Goal: Transaction & Acquisition: Purchase product/service

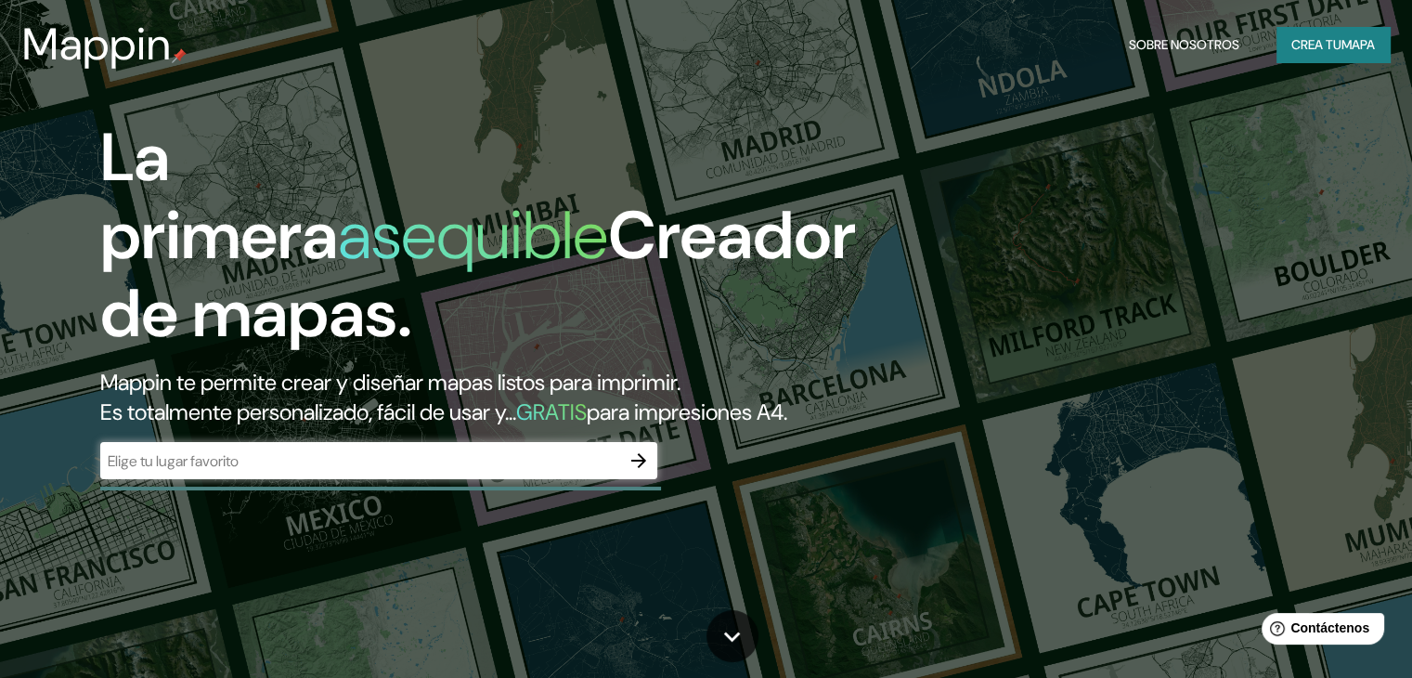
click at [1099, 159] on div "La primera asequible Creador de mapas. Mappin te permite crear y diseñar mapas …" at bounding box center [706, 339] width 1412 height 678
click at [402, 479] on div "​" at bounding box center [378, 460] width 557 height 37
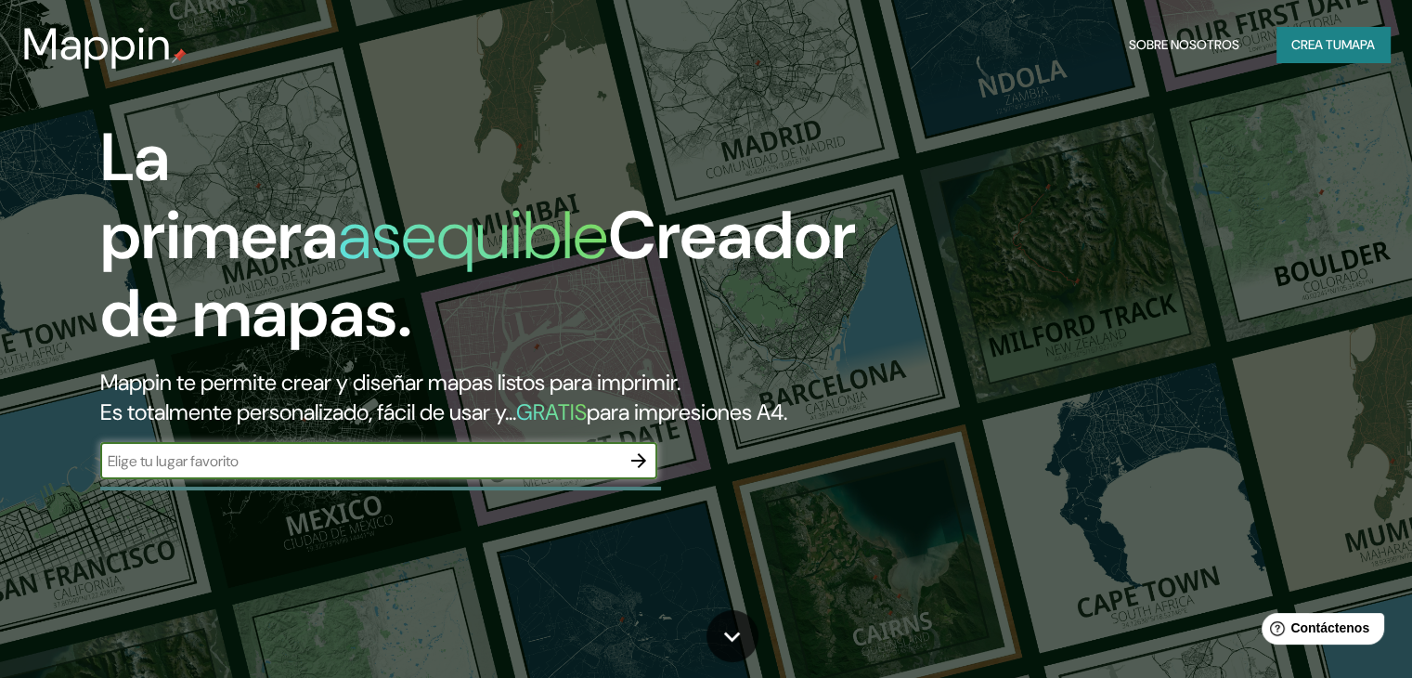
click at [1363, 45] on font "mapa" at bounding box center [1357, 44] width 33 height 17
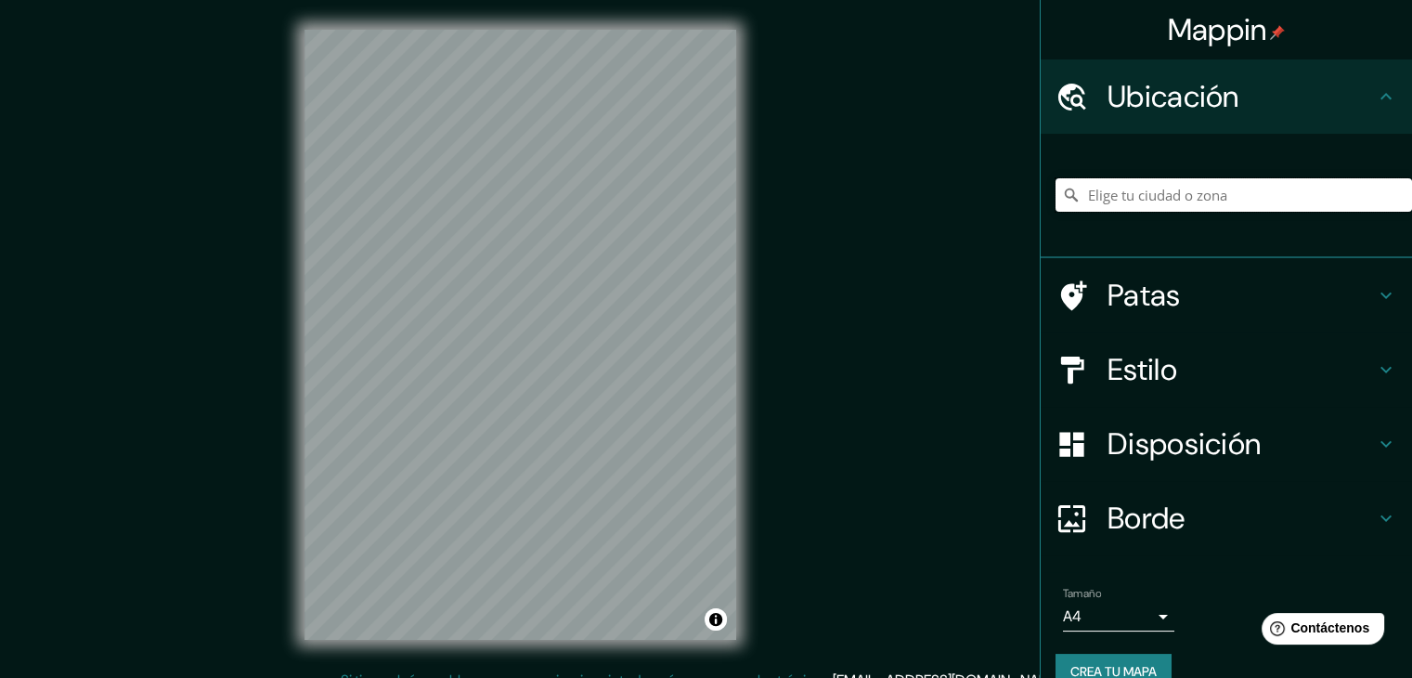
click at [1264, 186] on input "Elige tu ciudad o zona" at bounding box center [1233, 194] width 356 height 33
click at [1225, 183] on input "[GEOGRAPHIC_DATA], [GEOGRAPHIC_DATA]" at bounding box center [1233, 194] width 356 height 33
paste input "[PERSON_NAME], Centro, Av. [PERSON_NAME], [GEOGRAPHIC_DATA], [GEOGRAPHIC_DATA]"
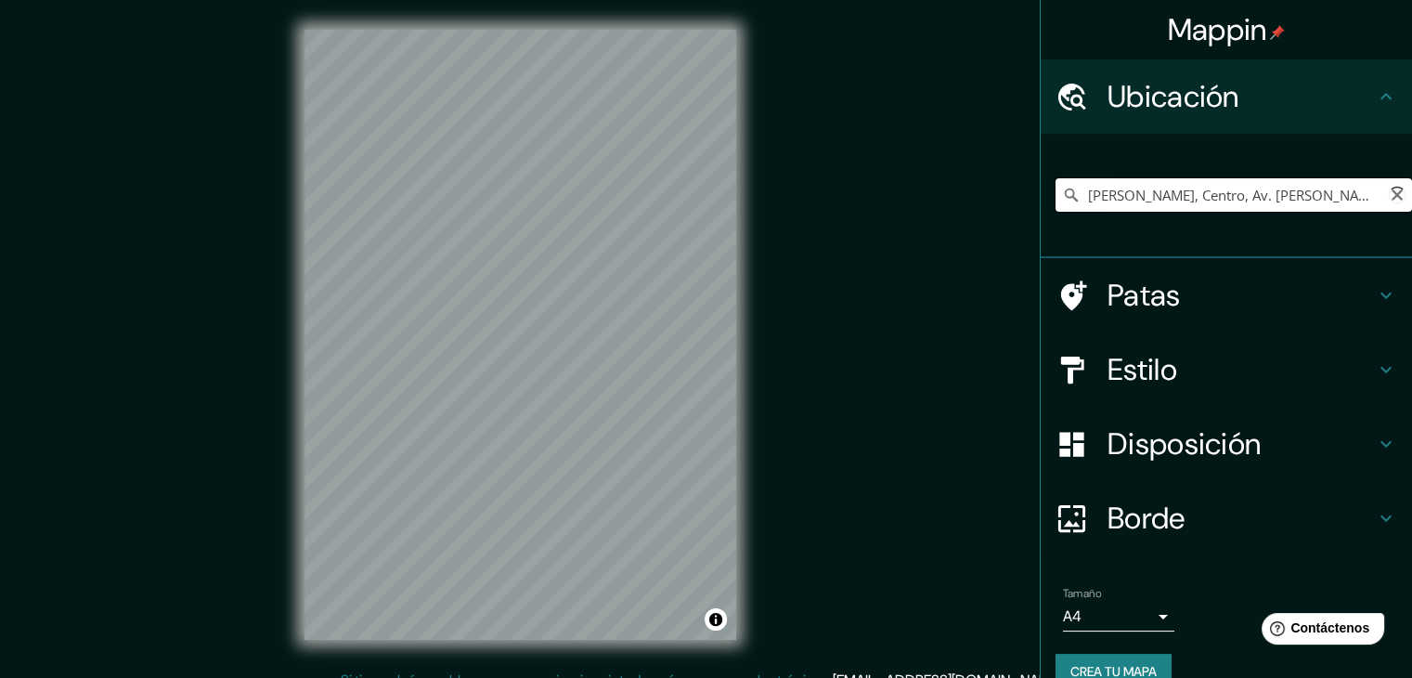
scroll to position [0, 221]
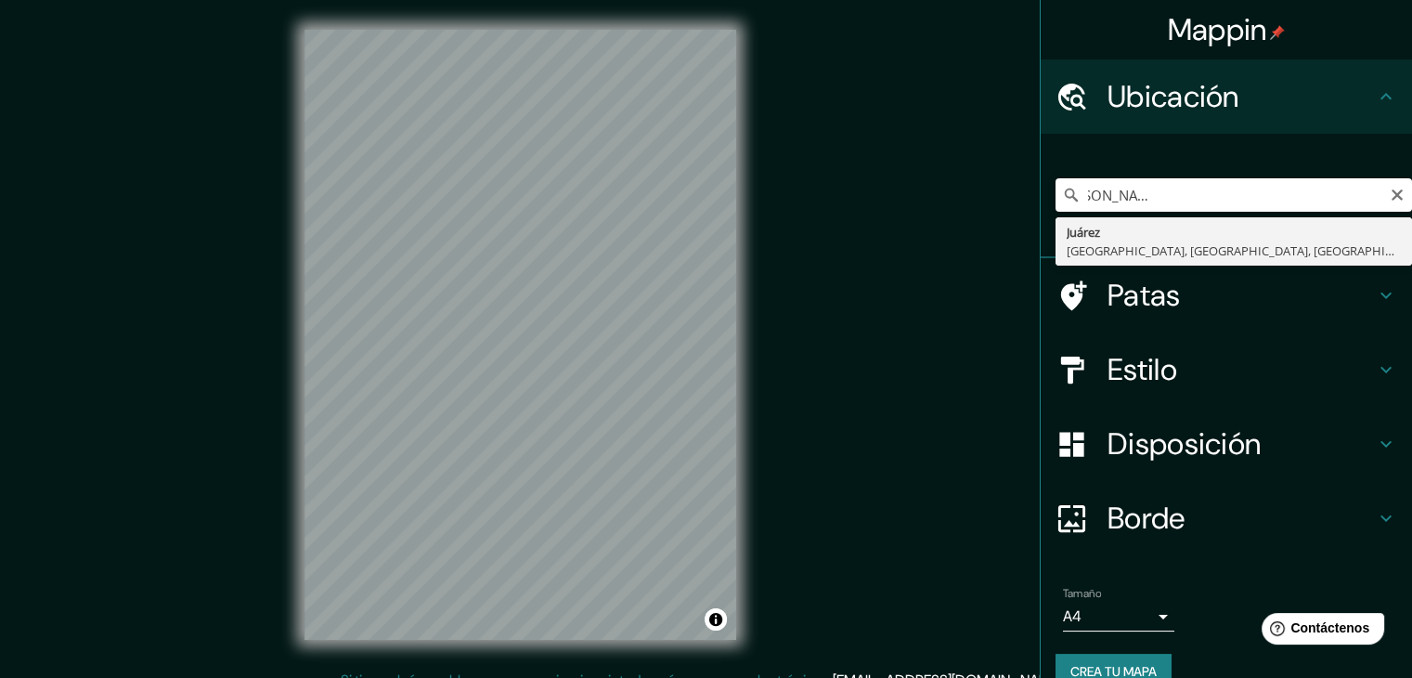
type input "Juárez, [GEOGRAPHIC_DATA], [GEOGRAPHIC_DATA], [GEOGRAPHIC_DATA]"
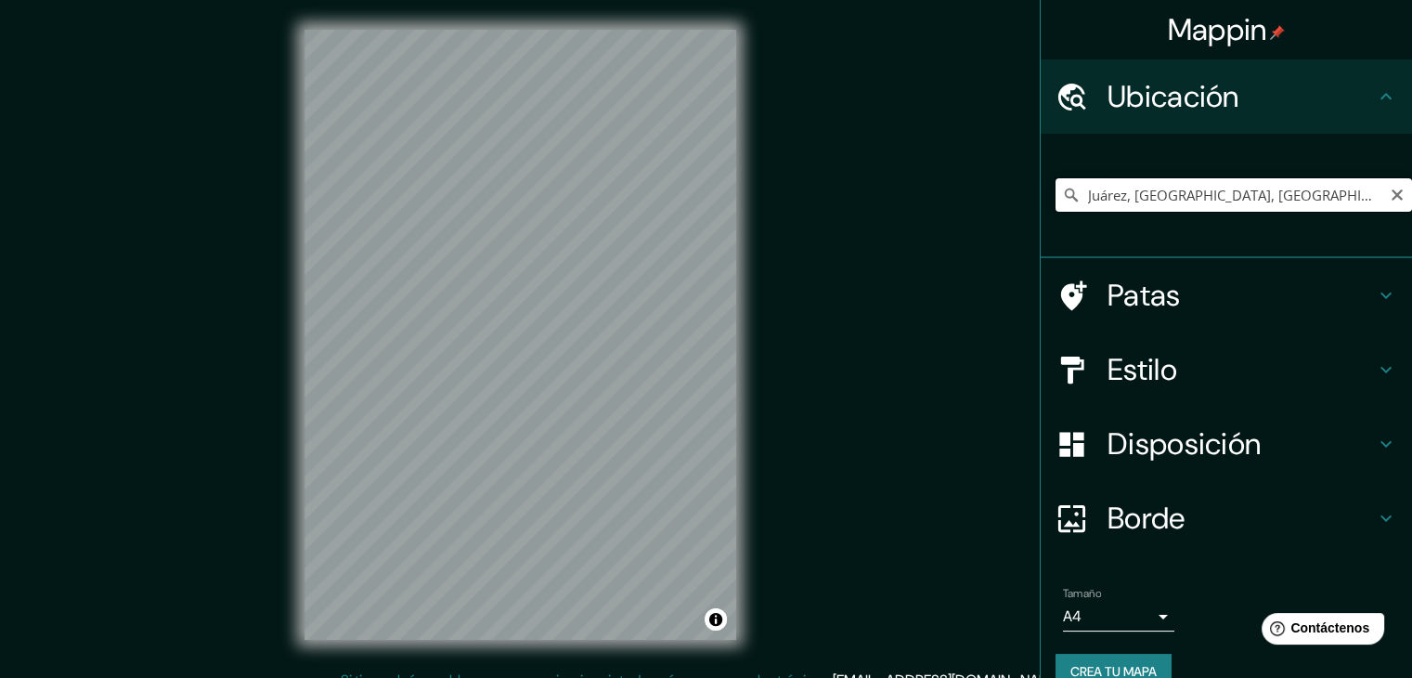
click at [1233, 192] on input "Juárez, [GEOGRAPHIC_DATA], [GEOGRAPHIC_DATA], [GEOGRAPHIC_DATA]" at bounding box center [1233, 194] width 356 height 33
paste input "[PERSON_NAME], Centro, Av. [PERSON_NAME], [GEOGRAPHIC_DATA], [GEOGRAPHIC_DATA],…"
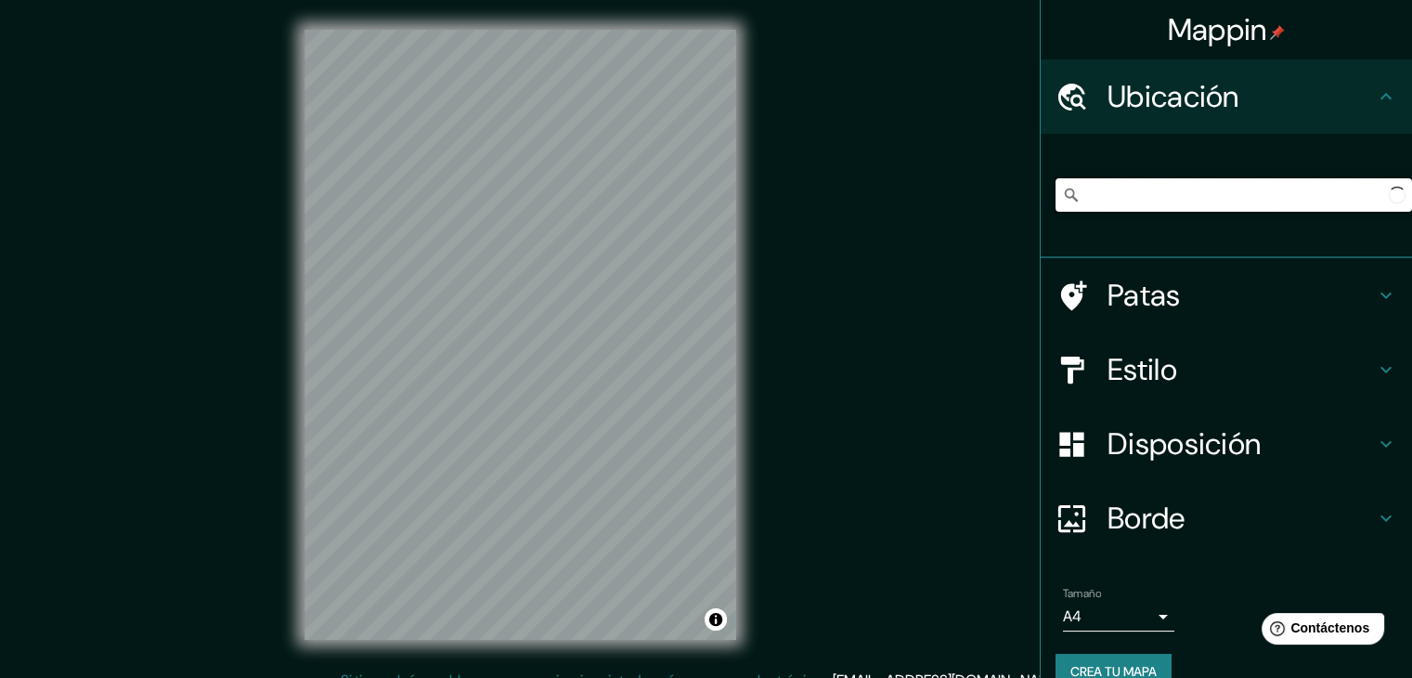
type input "Juárez, [GEOGRAPHIC_DATA], [GEOGRAPHIC_DATA], [GEOGRAPHIC_DATA]"
click at [1299, 204] on input "Juárez, [GEOGRAPHIC_DATA], [GEOGRAPHIC_DATA], [GEOGRAPHIC_DATA]" at bounding box center [1233, 194] width 356 height 33
click at [1243, 205] on input "Juárez, [GEOGRAPHIC_DATA], [GEOGRAPHIC_DATA], [GEOGRAPHIC_DATA]" at bounding box center [1233, 194] width 356 height 33
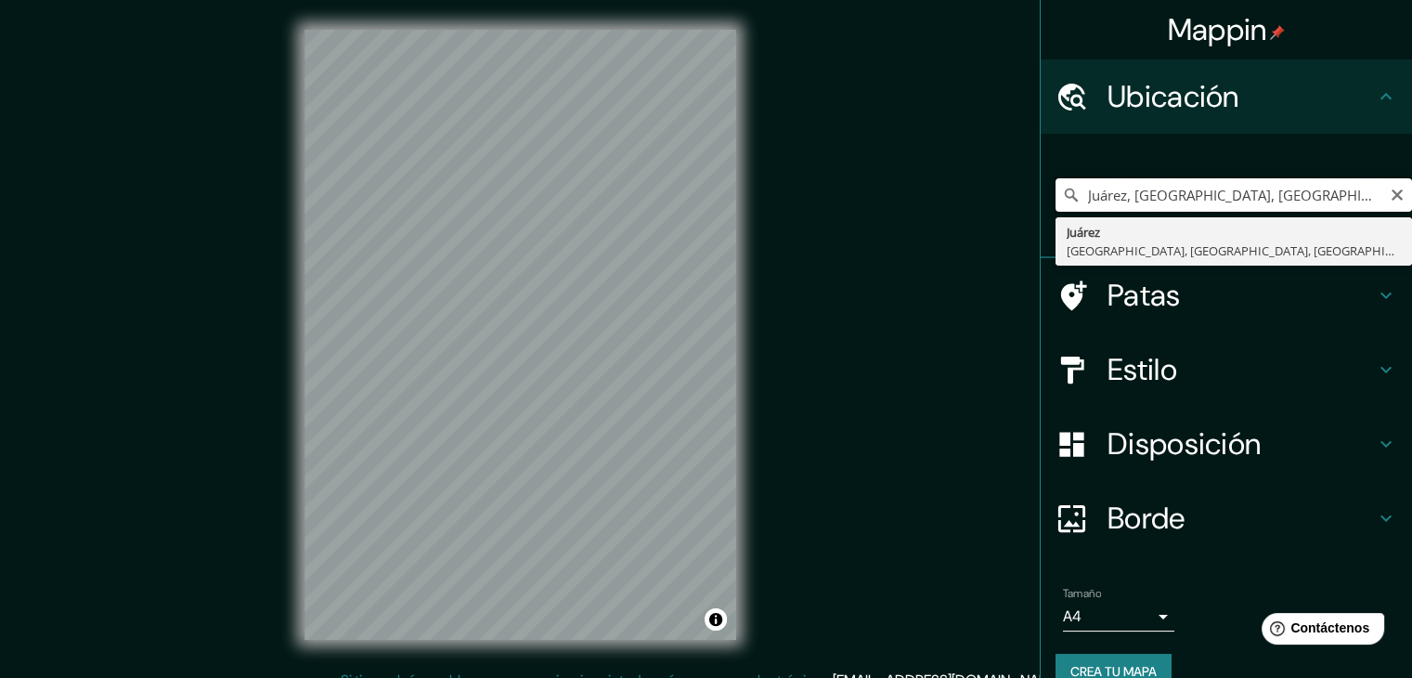
click at [1243, 205] on input "Juárez, [GEOGRAPHIC_DATA], [GEOGRAPHIC_DATA], [GEOGRAPHIC_DATA]" at bounding box center [1233, 194] width 356 height 33
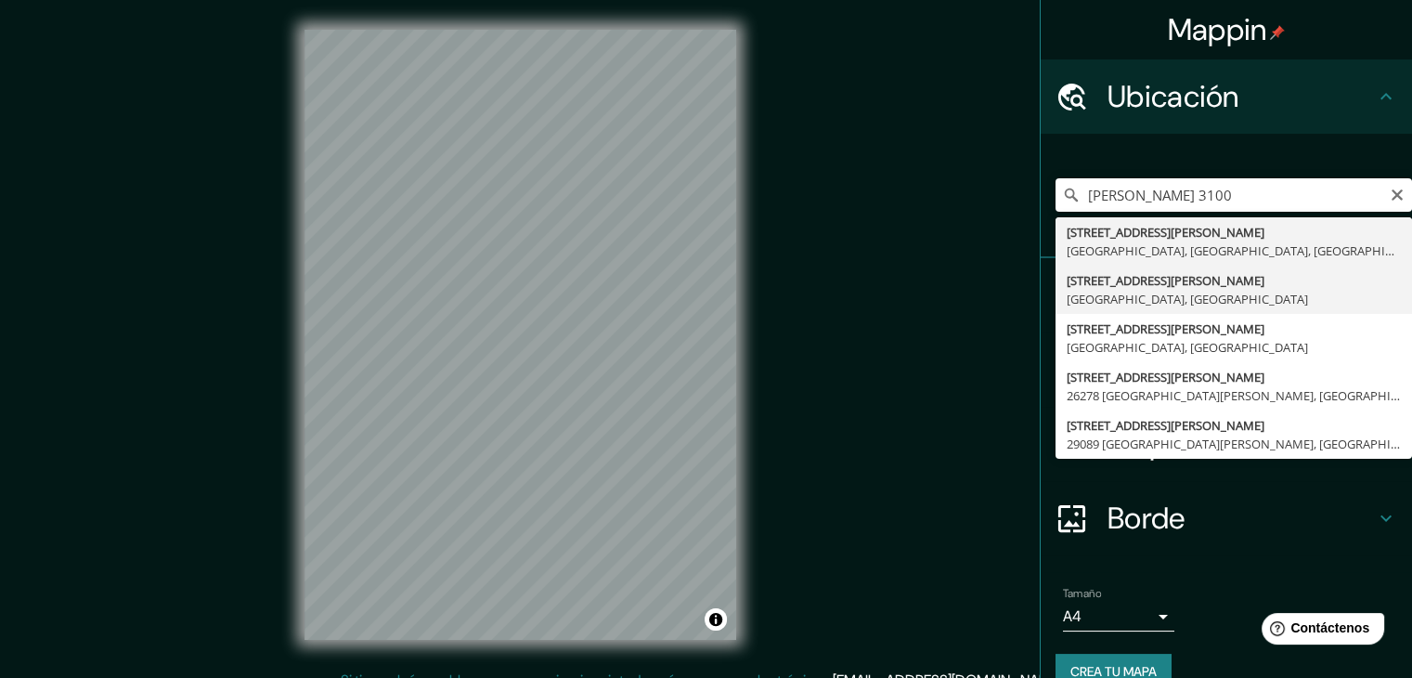
type input "[STREET_ADDRESS][PERSON_NAME]"
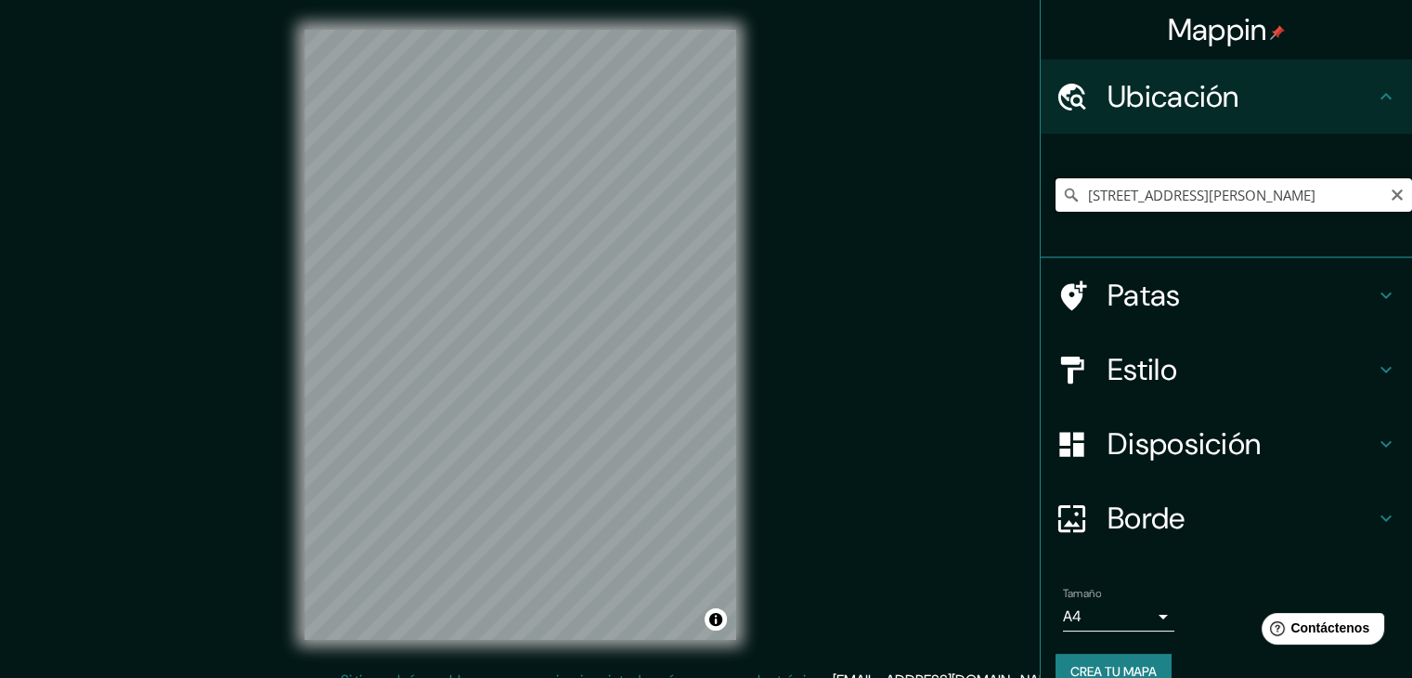
click at [1184, 178] on input "[STREET_ADDRESS][PERSON_NAME]" at bounding box center [1233, 194] width 356 height 33
click at [1390, 197] on icon "Claro" at bounding box center [1397, 195] width 15 height 15
click at [1217, 204] on input "[STREET_ADDRESS][PERSON_NAME]" at bounding box center [1233, 194] width 356 height 33
click at [1270, 196] on input "[STREET_ADDRESS][PERSON_NAME]" at bounding box center [1233, 194] width 356 height 33
click at [1126, 182] on input "[STREET_ADDRESS][PERSON_NAME]" at bounding box center [1233, 194] width 356 height 33
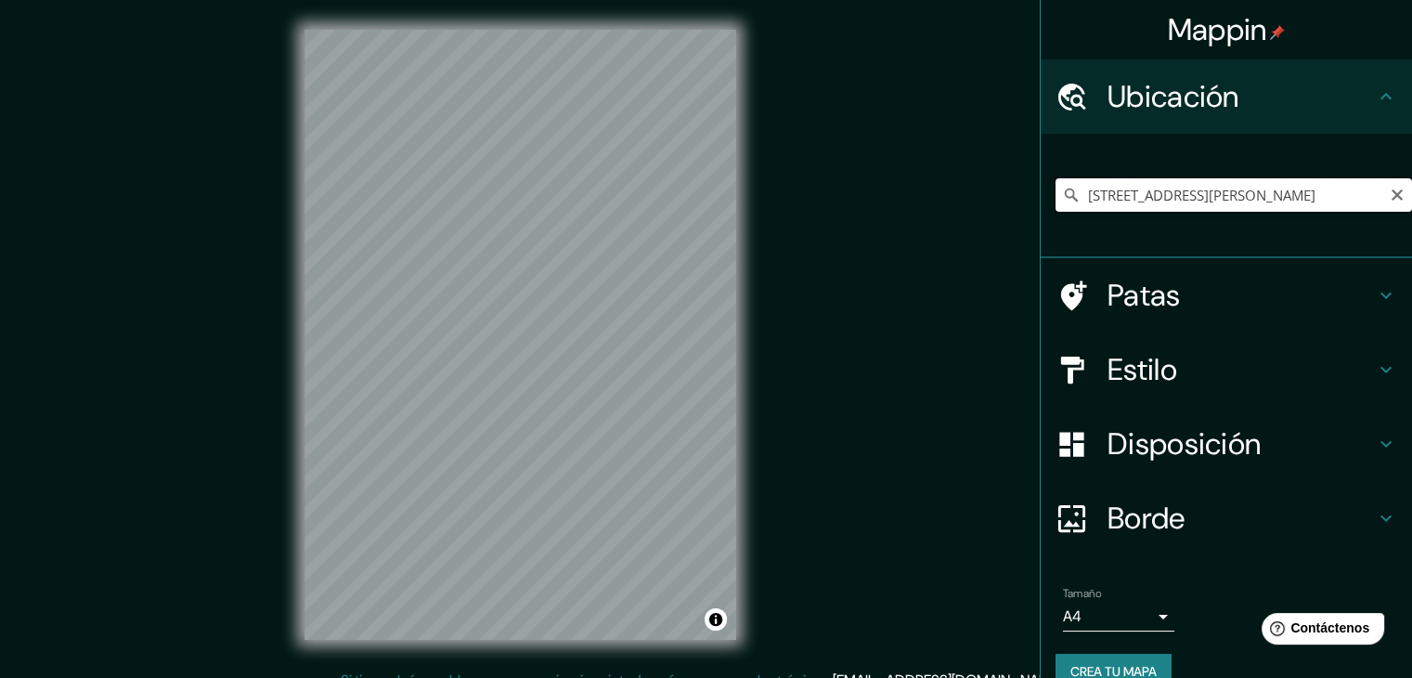
click at [1120, 200] on input "[STREET_ADDRESS][PERSON_NAME]" at bounding box center [1233, 194] width 356 height 33
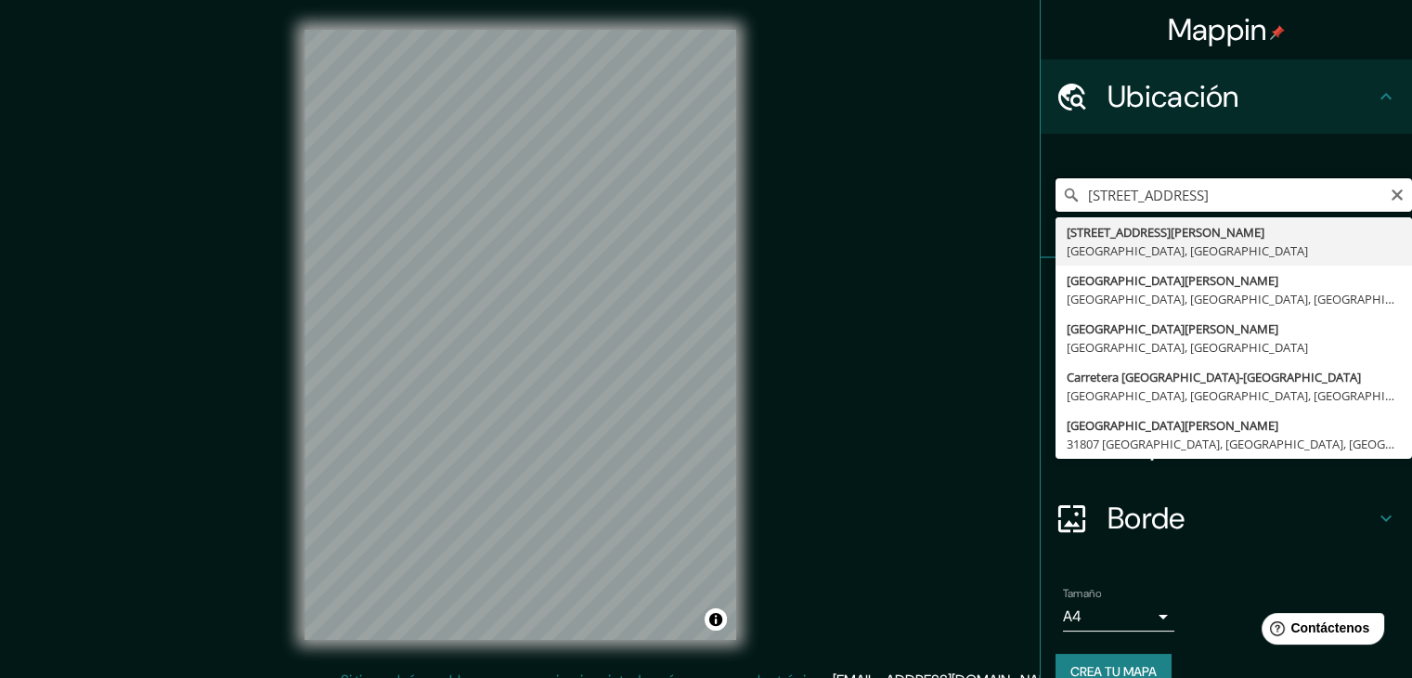
type input "[STREET_ADDRESS][PERSON_NAME]"
click at [1335, 189] on input "[STREET_ADDRESS][PERSON_NAME]" at bounding box center [1233, 194] width 356 height 33
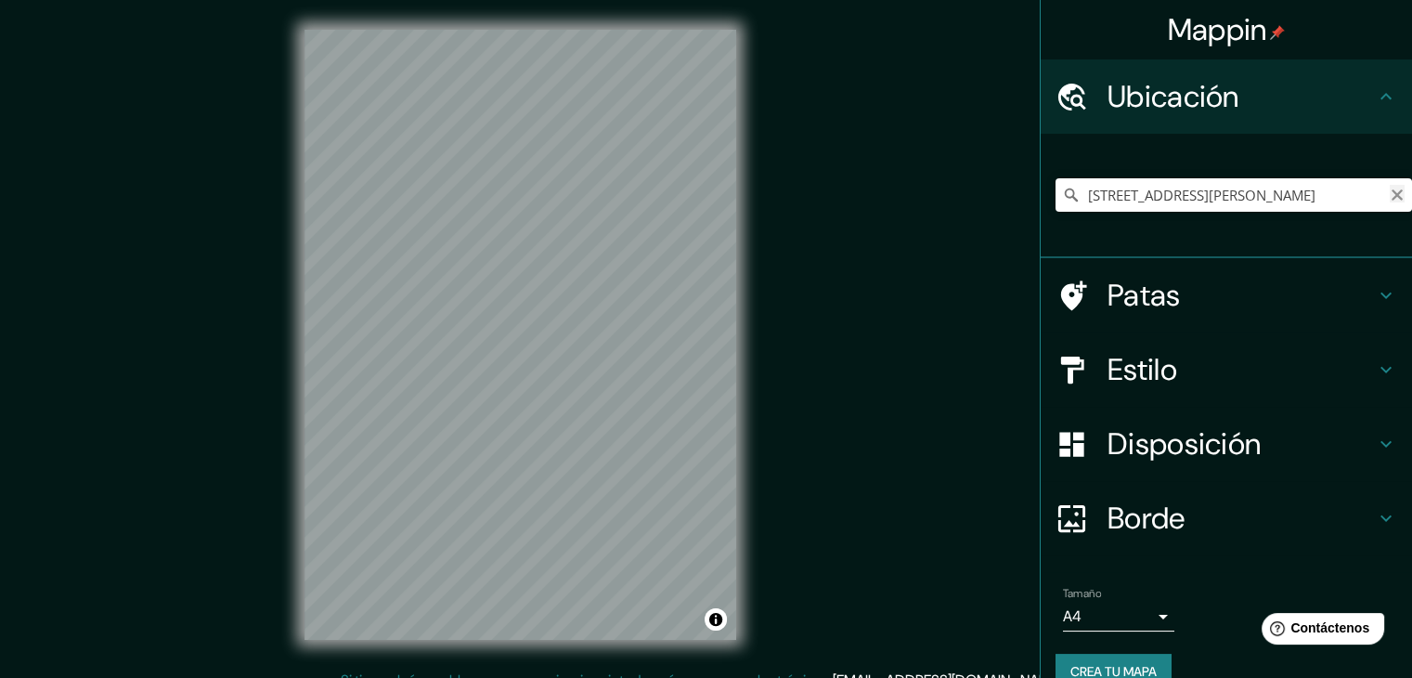
click at [1391, 194] on icon "Claro" at bounding box center [1396, 194] width 11 height 11
paste input "[GEOGRAPHIC_DATA][PERSON_NAME] y [GEOGRAPHIC_DATA]"
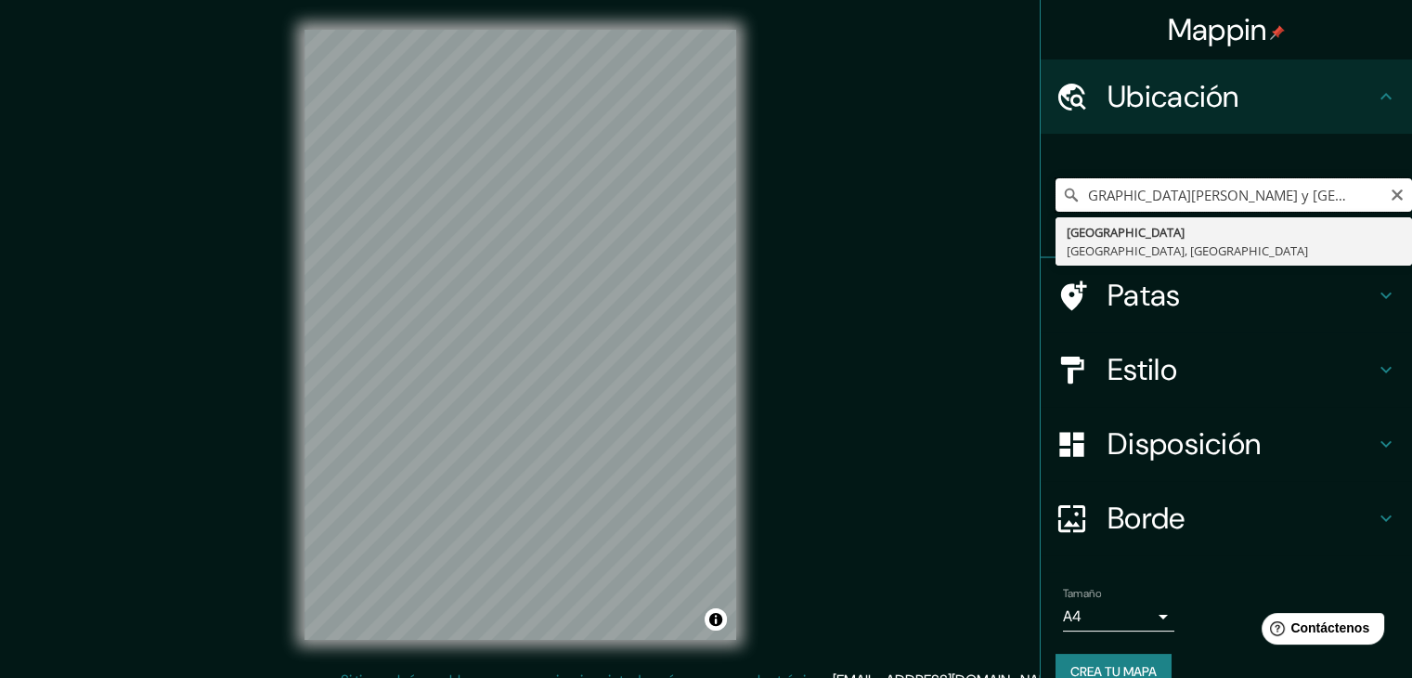
scroll to position [0, 42]
type input "Colón, [GEOGRAPHIC_DATA], [GEOGRAPHIC_DATA]"
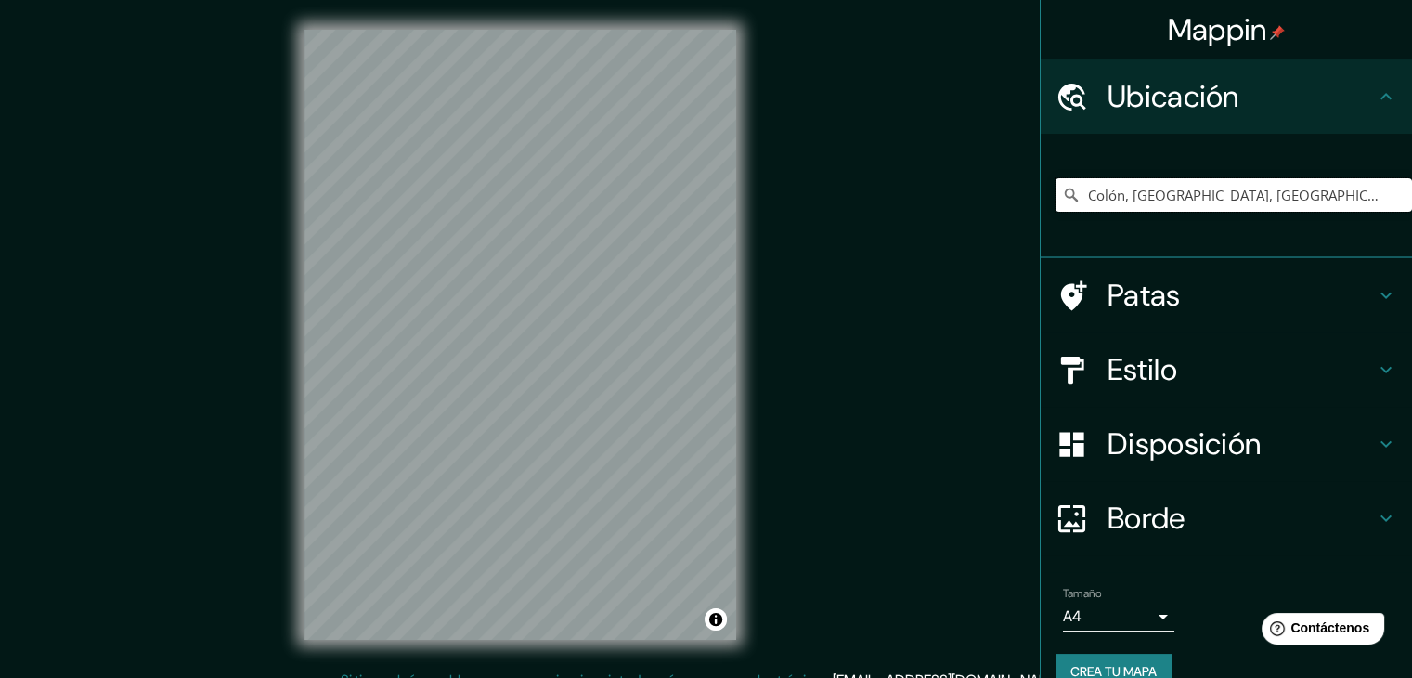
drag, startPoint x: 1259, startPoint y: 190, endPoint x: 1043, endPoint y: 238, distance: 220.5
click at [1055, 238] on div "[GEOGRAPHIC_DATA], [GEOGRAPHIC_DATA], México Colon Querétaro, [GEOGRAPHIC_DATA]" at bounding box center [1233, 195] width 356 height 93
paste input "[PERSON_NAME], Centro, Av. [PERSON_NAME], [GEOGRAPHIC_DATA], [GEOGRAPHIC_DATA],…"
click at [1312, 186] on input "Juárez, [GEOGRAPHIC_DATA], [GEOGRAPHIC_DATA], [GEOGRAPHIC_DATA]" at bounding box center [1233, 194] width 356 height 33
drag, startPoint x: 1249, startPoint y: 209, endPoint x: 1207, endPoint y: 201, distance: 42.4
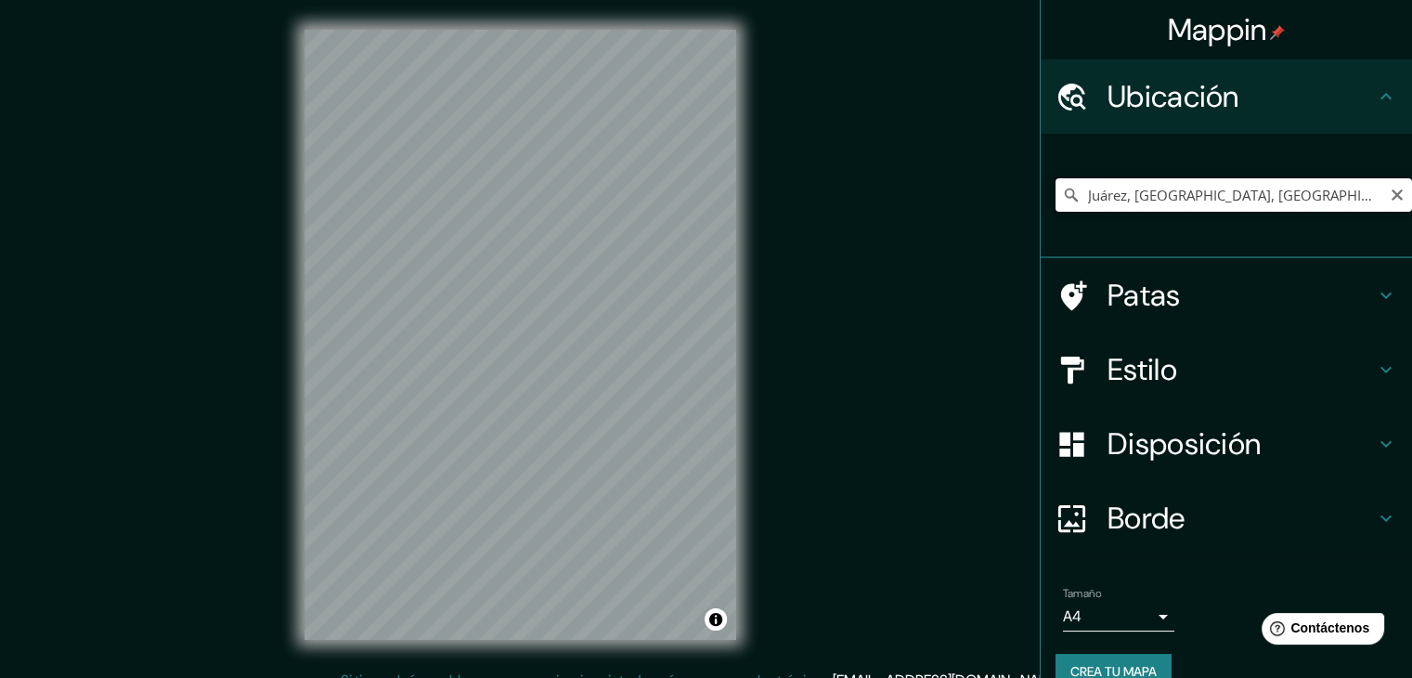
click at [1207, 201] on input "Juárez, [GEOGRAPHIC_DATA], [GEOGRAPHIC_DATA], [GEOGRAPHIC_DATA]" at bounding box center [1233, 194] width 356 height 33
drag, startPoint x: 1327, startPoint y: 202, endPoint x: 1291, endPoint y: 213, distance: 37.6
click at [1291, 213] on div "[GEOGRAPHIC_DATA], [GEOGRAPHIC_DATA], [GEOGRAPHIC_DATA], [GEOGRAPHIC_DATA] [GEO…" at bounding box center [1233, 195] width 356 height 93
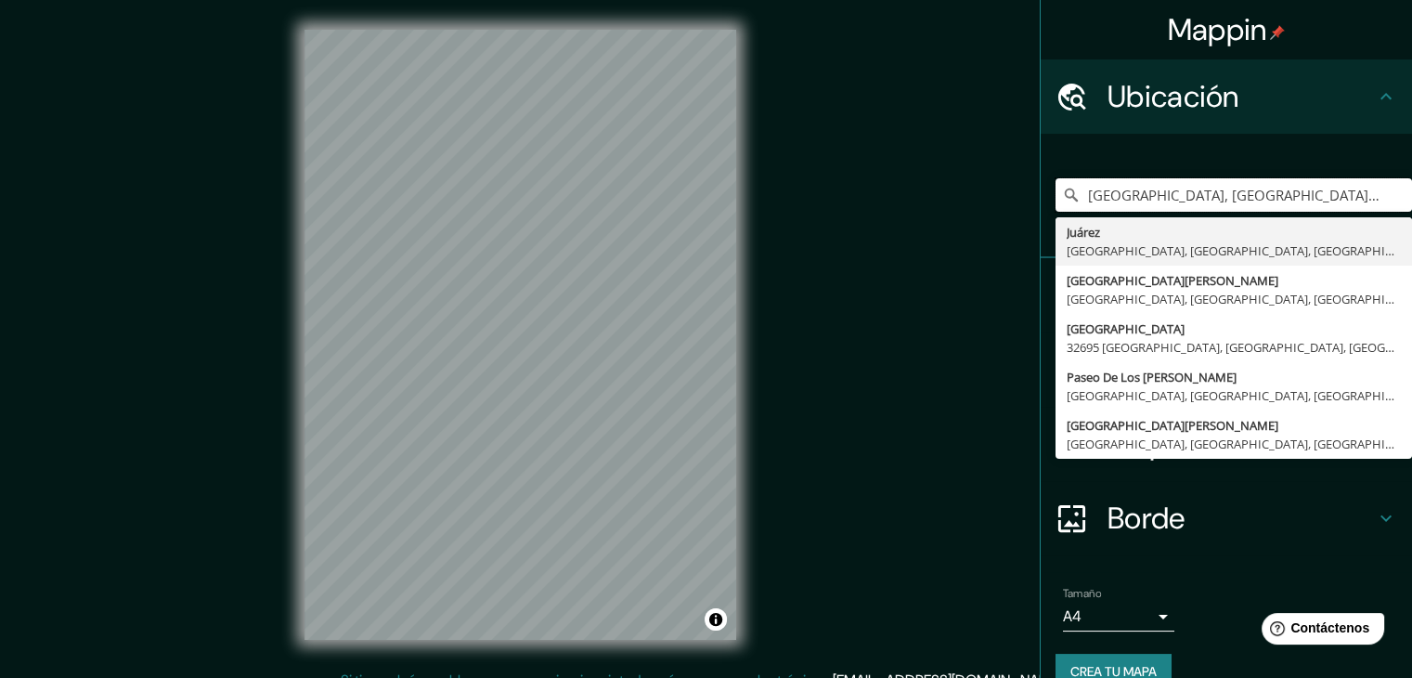
drag, startPoint x: 1216, startPoint y: 197, endPoint x: 1029, endPoint y: 187, distance: 187.8
click at [1041, 187] on div "[GEOGRAPHIC_DATA], [GEOGRAPHIC_DATA], [GEOGRAPHIC_DATA], [GEOGRAPHIC_DATA], [GE…" at bounding box center [1226, 196] width 371 height 124
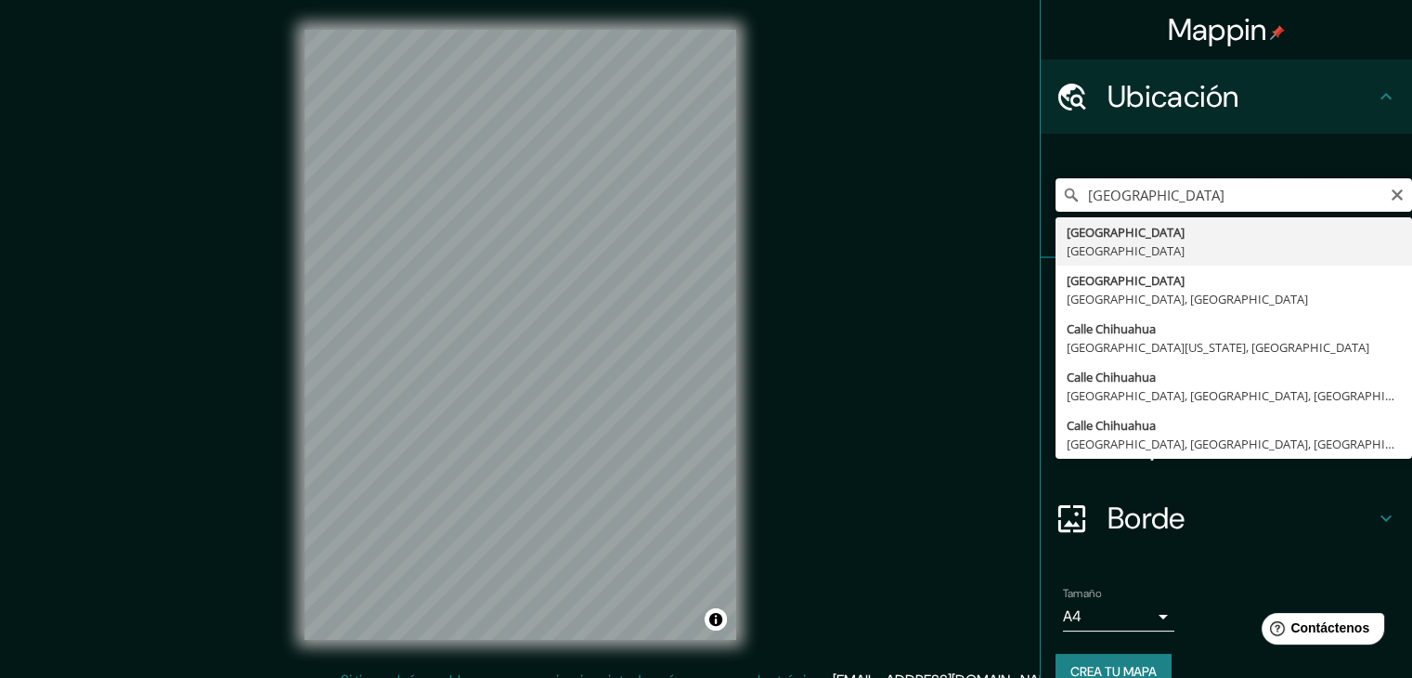
paste input "[PERSON_NAME], Centro, Av. [PERSON_NAME], [GEOGRAPHIC_DATA], [GEOGRAPHIC_DATA],…"
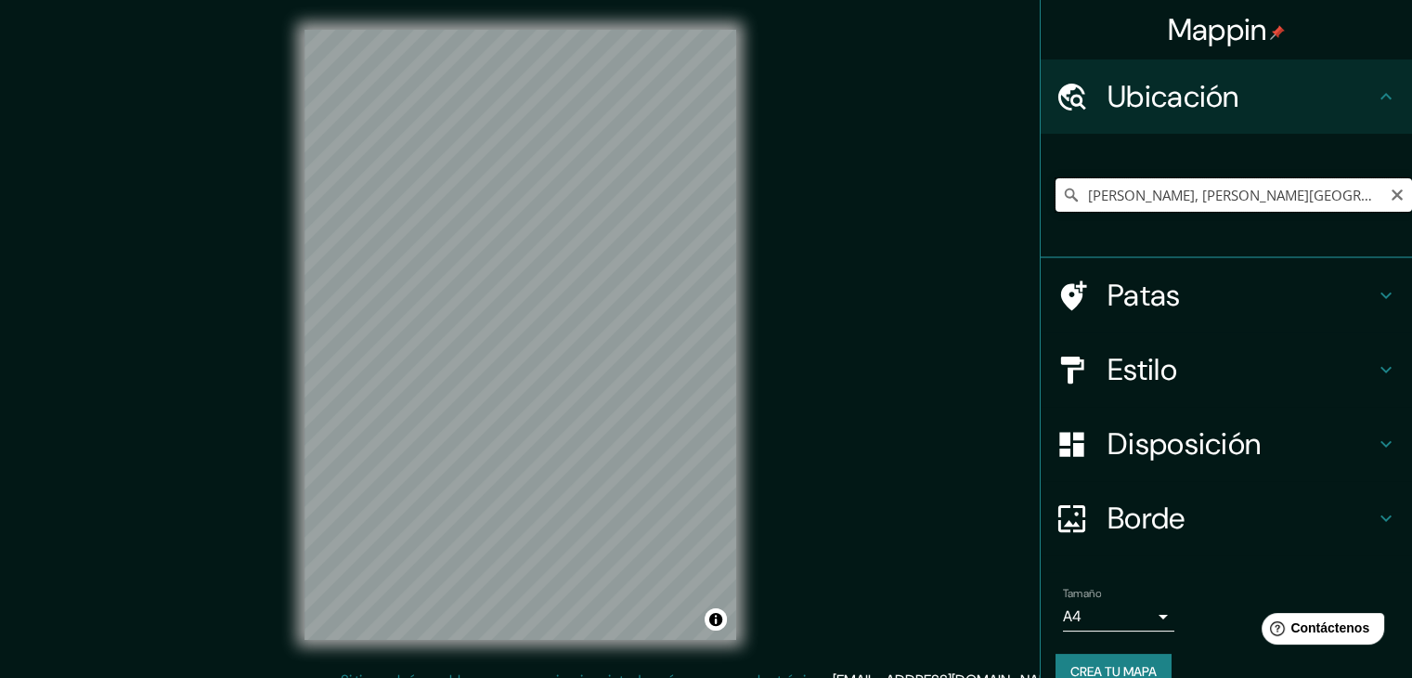
click at [1307, 205] on input "[PERSON_NAME], [PERSON_NAME][GEOGRAPHIC_DATA], [GEOGRAPHIC_DATA]" at bounding box center [1233, 194] width 356 height 33
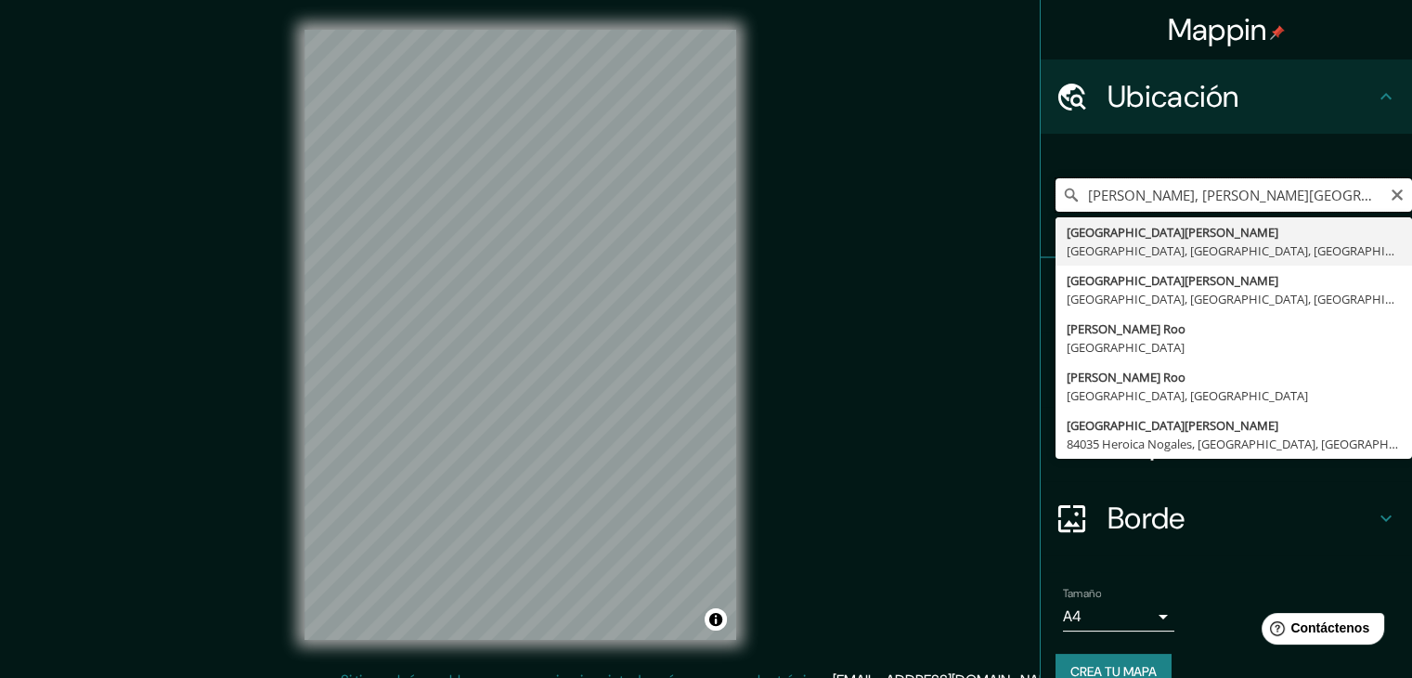
click at [1207, 183] on input "[PERSON_NAME], [PERSON_NAME][GEOGRAPHIC_DATA], [GEOGRAPHIC_DATA]" at bounding box center [1233, 194] width 356 height 33
click at [1207, 182] on input "[PERSON_NAME], [PERSON_NAME][GEOGRAPHIC_DATA], [GEOGRAPHIC_DATA]" at bounding box center [1233, 194] width 356 height 33
paste input "[GEOGRAPHIC_DATA], Centro, Av. [PERSON_NAME], [GEOGRAPHIC_DATA], [GEOGRAPHIC_DA…"
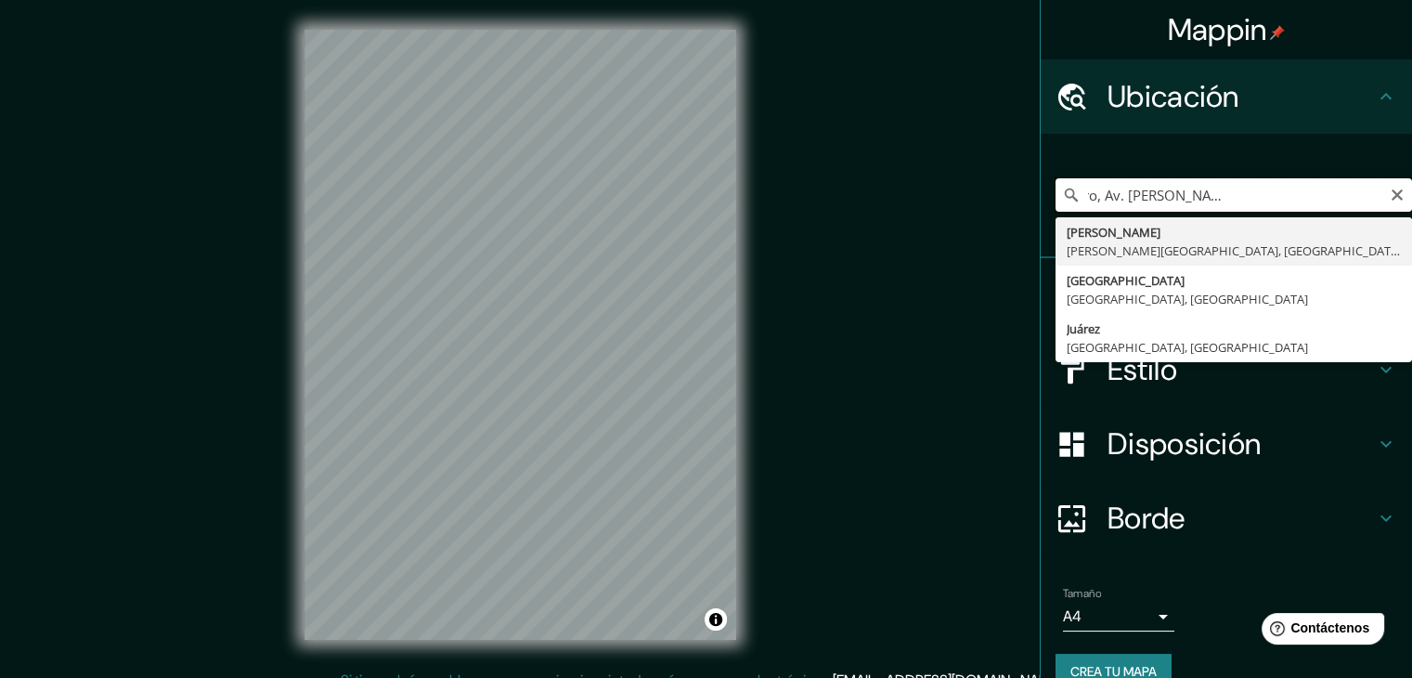
click at [1301, 192] on input "[PERSON_NAME], Centro, Av. [PERSON_NAME], [GEOGRAPHIC_DATA], [GEOGRAPHIC_DATA],…" at bounding box center [1233, 194] width 356 height 33
click at [1340, 180] on input "[PERSON_NAME], Centro, Av. [PERSON_NAME], [GEOGRAPHIC_DATA], [GEOGRAPHIC_DATA],…" at bounding box center [1233, 194] width 356 height 33
click at [1370, 189] on input "[PERSON_NAME], Centro, Av. [PERSON_NAME], [GEOGRAPHIC_DATA], [GEOGRAPHIC_DATA],…" at bounding box center [1233, 194] width 356 height 33
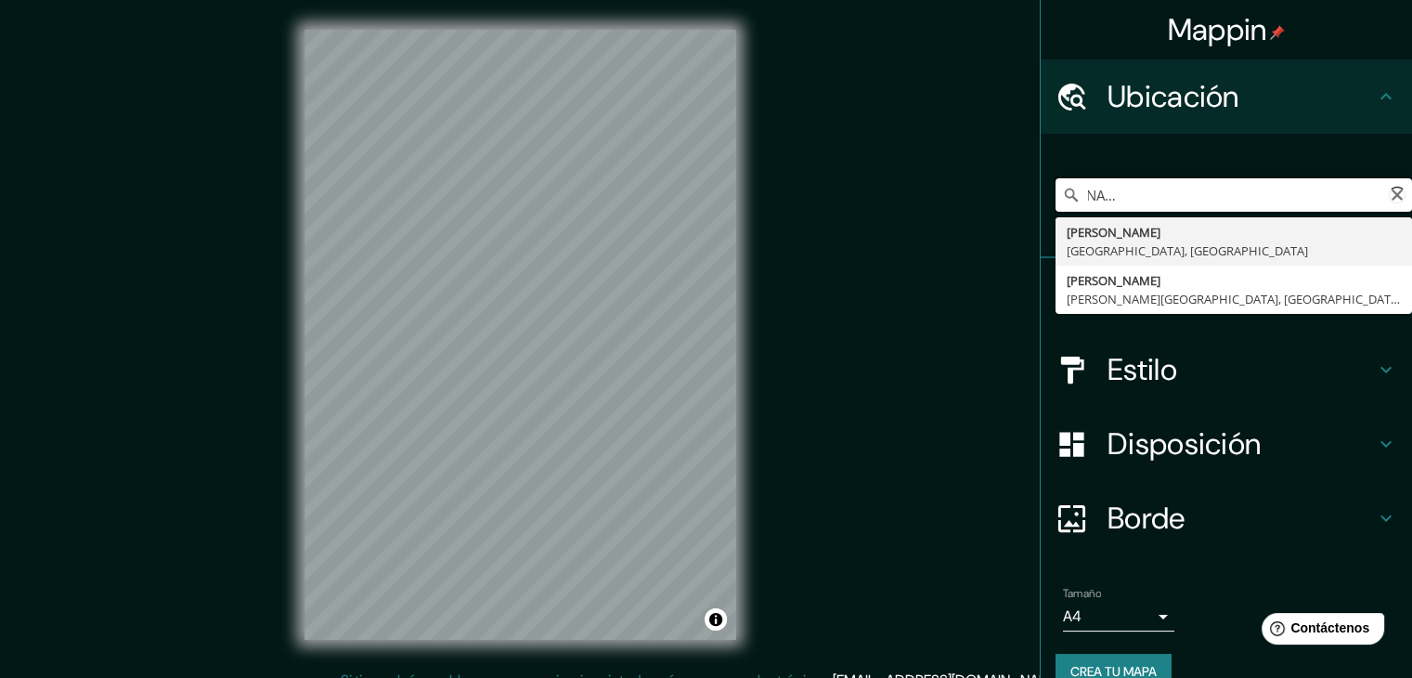
scroll to position [0, 262]
click at [1207, 197] on input "[PERSON_NAME], Centro, Av. [PERSON_NAME], [GEOGRAPHIC_DATA], [GEOGRAPHIC_DATA]" at bounding box center [1233, 194] width 356 height 33
click at [1197, 189] on input "[PERSON_NAME], Centro, Av. [PERSON_NAME], [GEOGRAPHIC_DATA], [GEOGRAPHIC_DATA]" at bounding box center [1233, 194] width 356 height 33
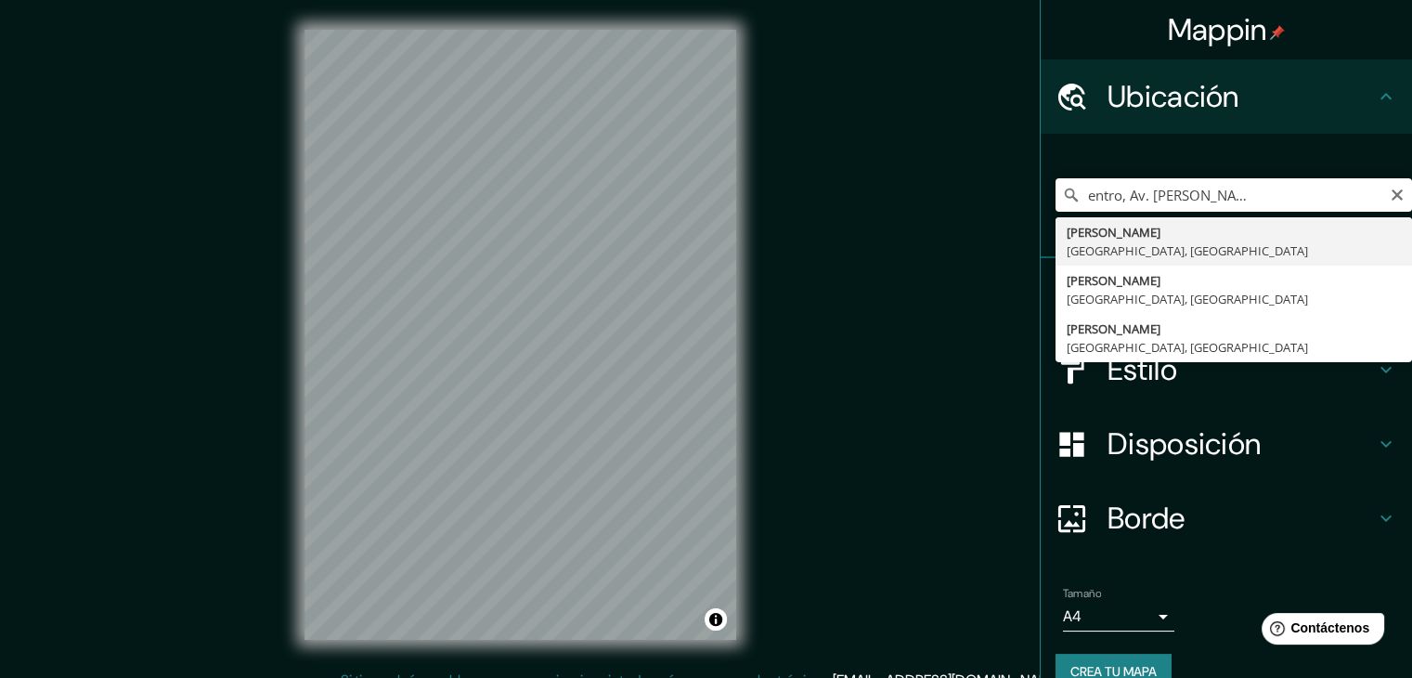
scroll to position [0, 0]
drag, startPoint x: 1155, startPoint y: 233, endPoint x: 1133, endPoint y: 218, distance: 26.0
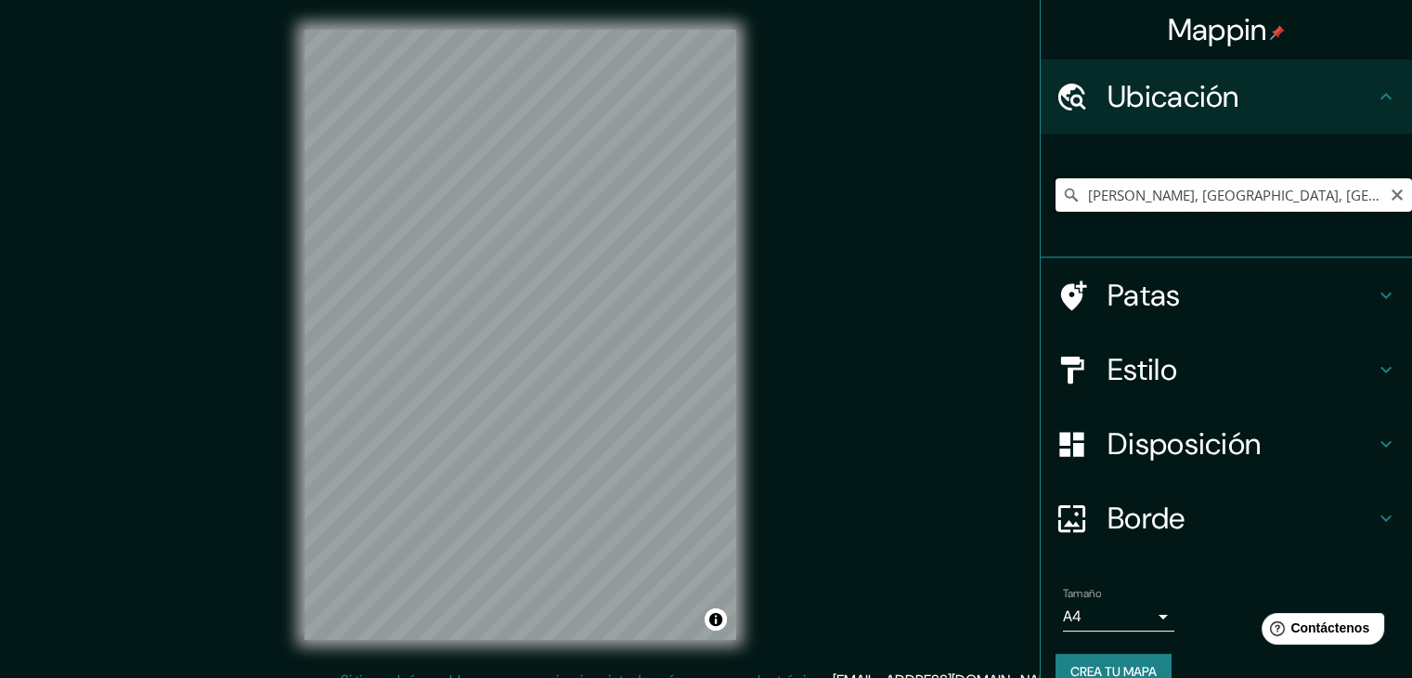
click at [1184, 198] on input "[PERSON_NAME], [GEOGRAPHIC_DATA], [GEOGRAPHIC_DATA]" at bounding box center [1233, 194] width 356 height 33
click at [1184, 197] on input "[PERSON_NAME], [GEOGRAPHIC_DATA], [GEOGRAPHIC_DATA]" at bounding box center [1233, 194] width 356 height 33
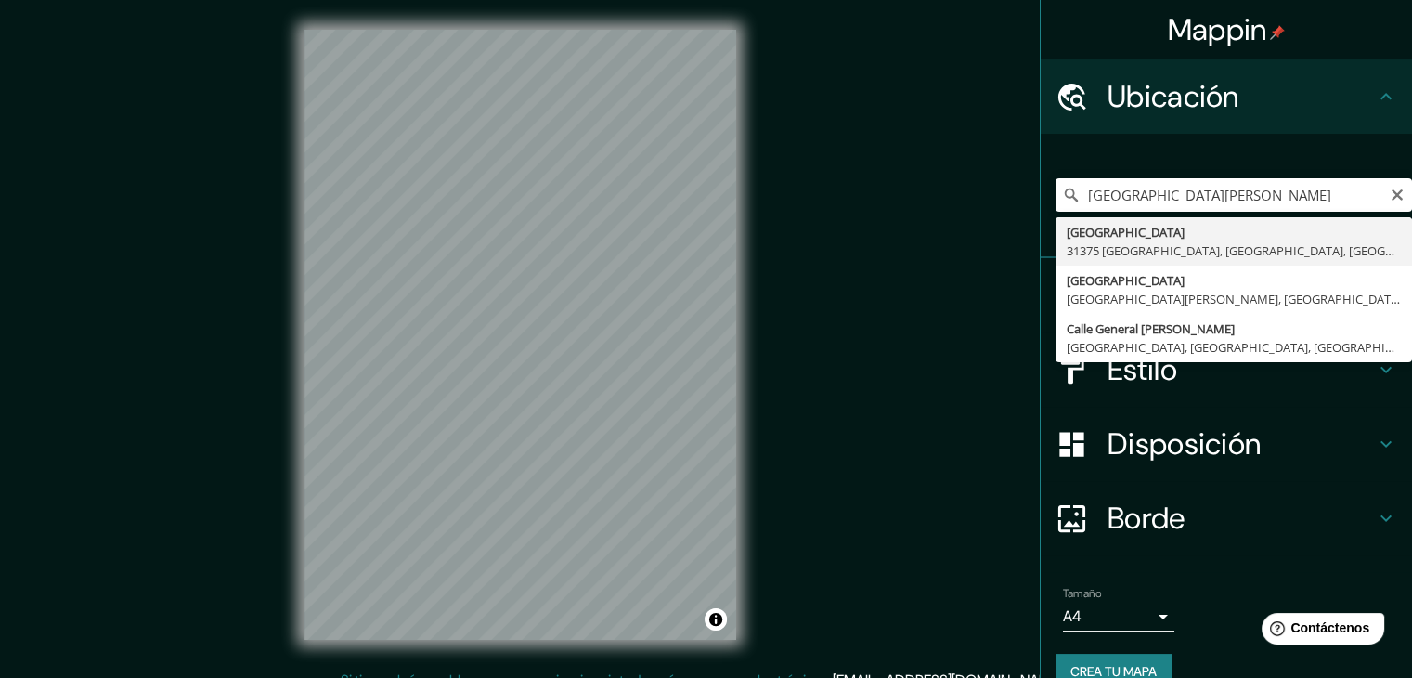
type input "[GEOGRAPHIC_DATA], [GEOGRAPHIC_DATA]"
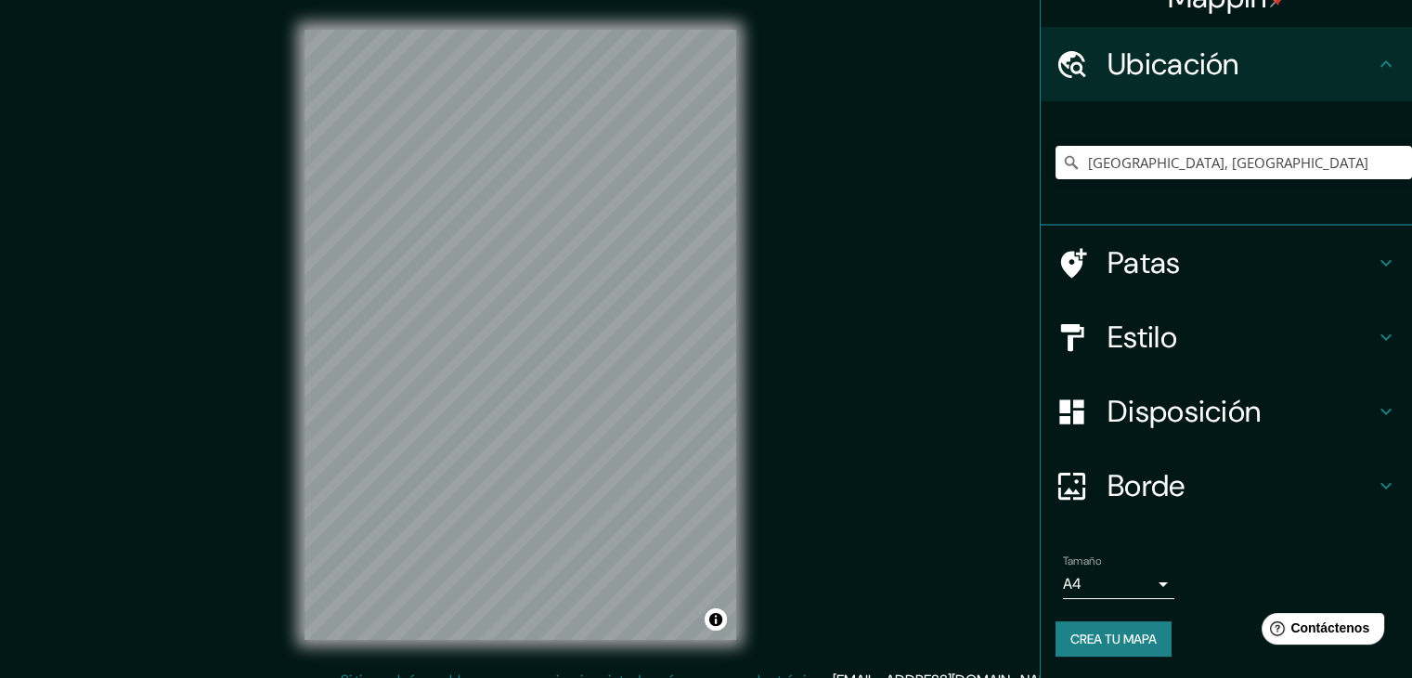
click at [1320, 248] on h4 "Patas" at bounding box center [1240, 262] width 267 height 37
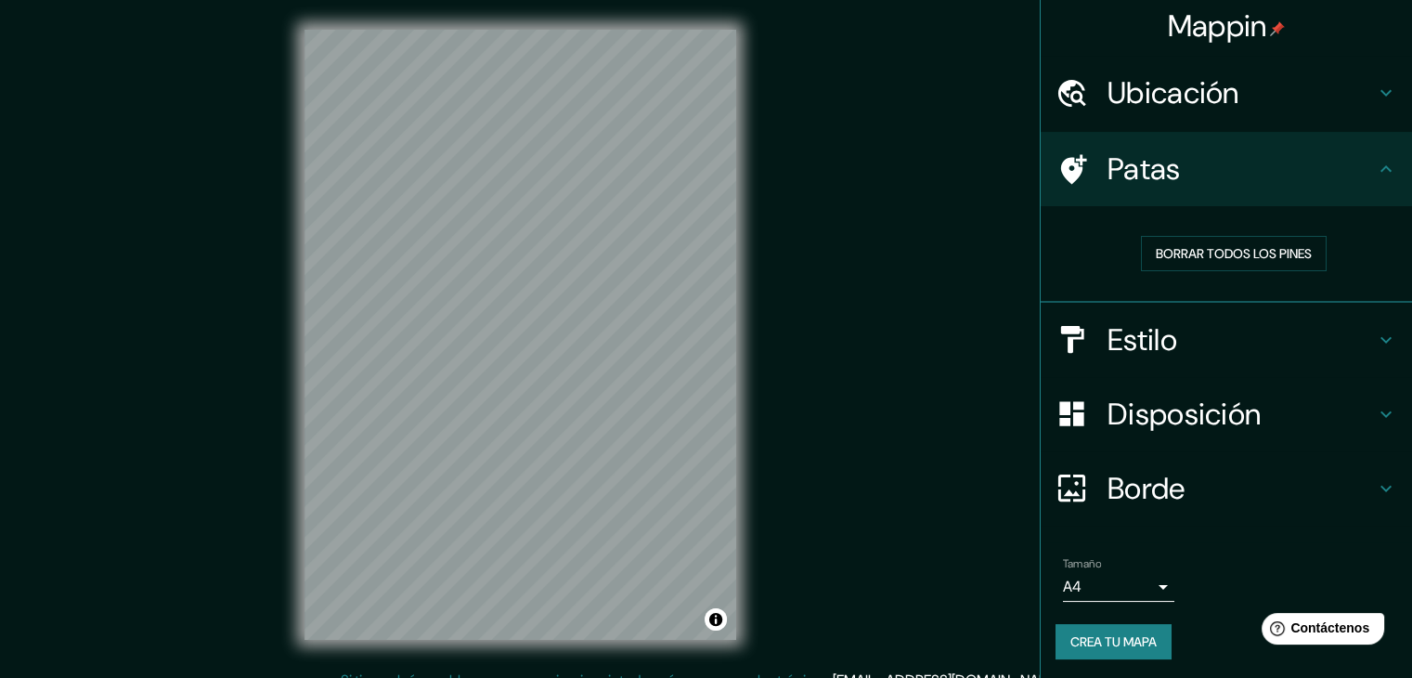
scroll to position [5, 0]
click at [1280, 245] on font "Borrar todos los pines" at bounding box center [1234, 252] width 156 height 17
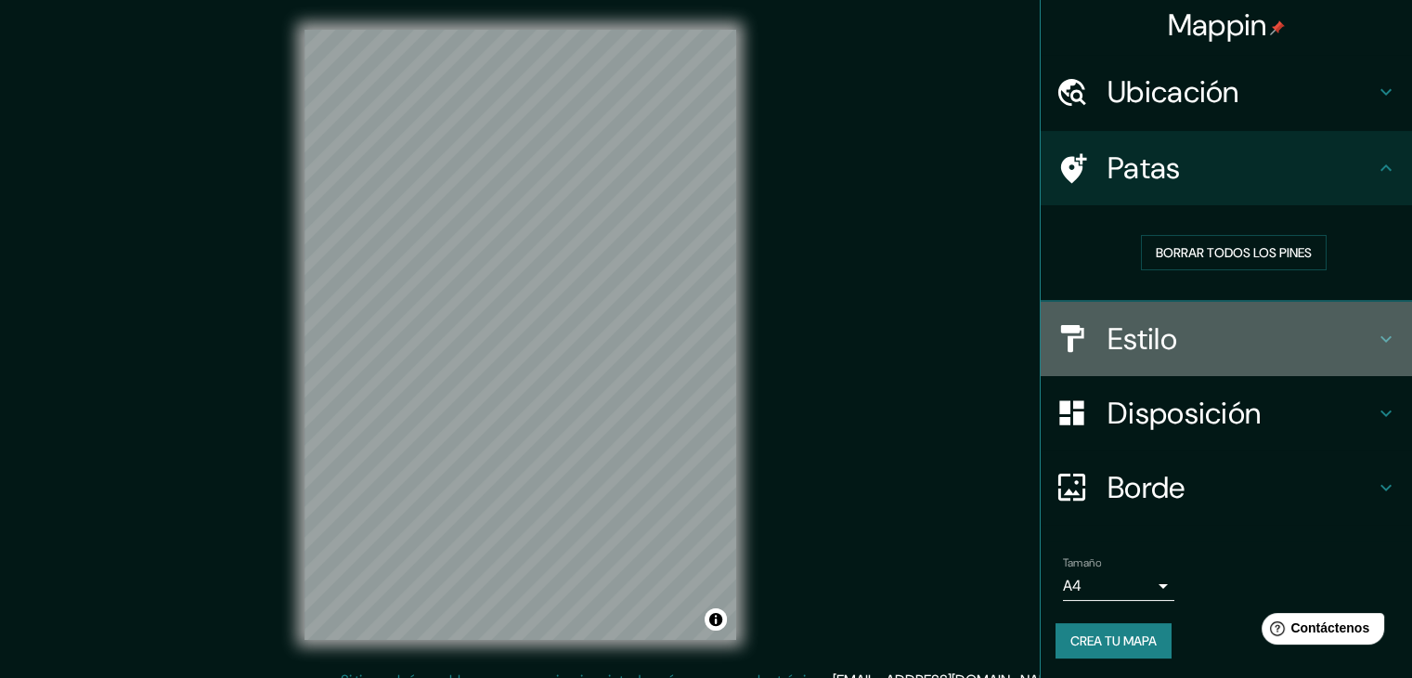
click at [1237, 350] on h4 "Estilo" at bounding box center [1240, 338] width 267 height 37
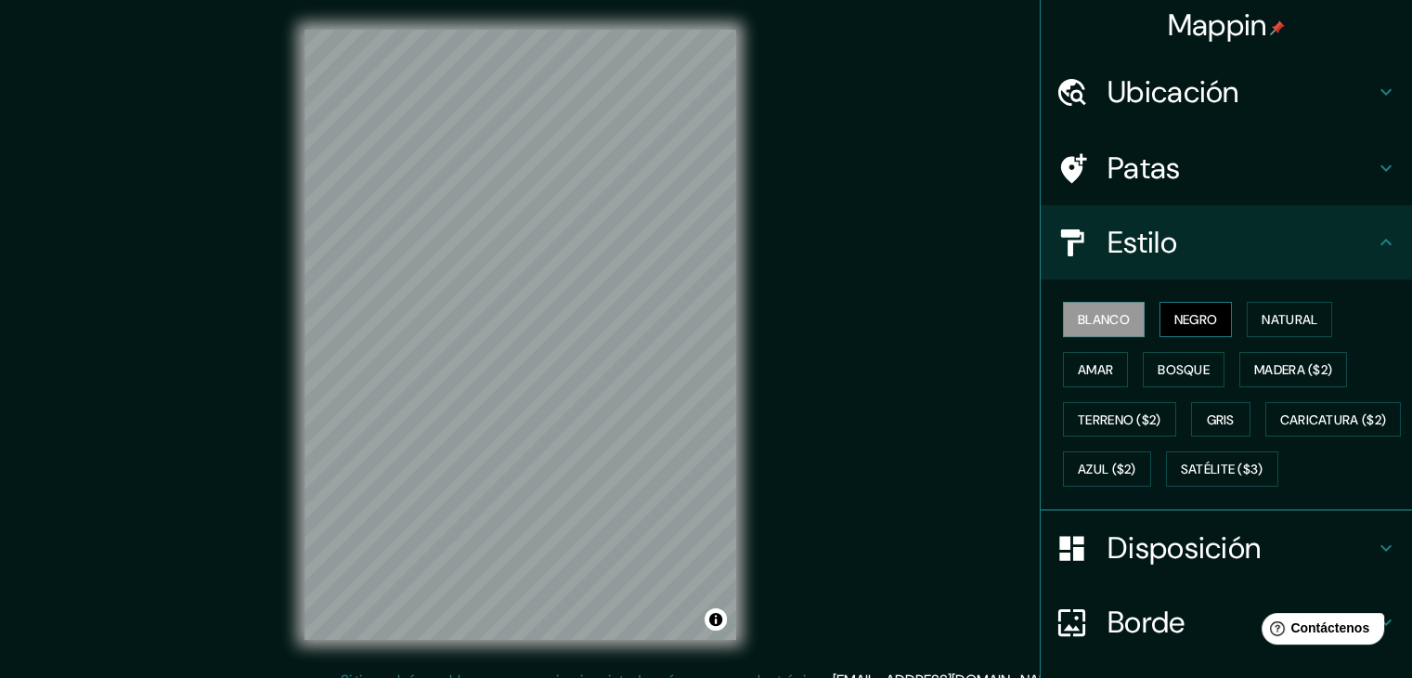
click at [1217, 315] on button "Negro" at bounding box center [1195, 319] width 73 height 35
click at [1100, 321] on font "Blanco" at bounding box center [1104, 319] width 52 height 17
click at [1247, 329] on button "Natural" at bounding box center [1289, 319] width 85 height 35
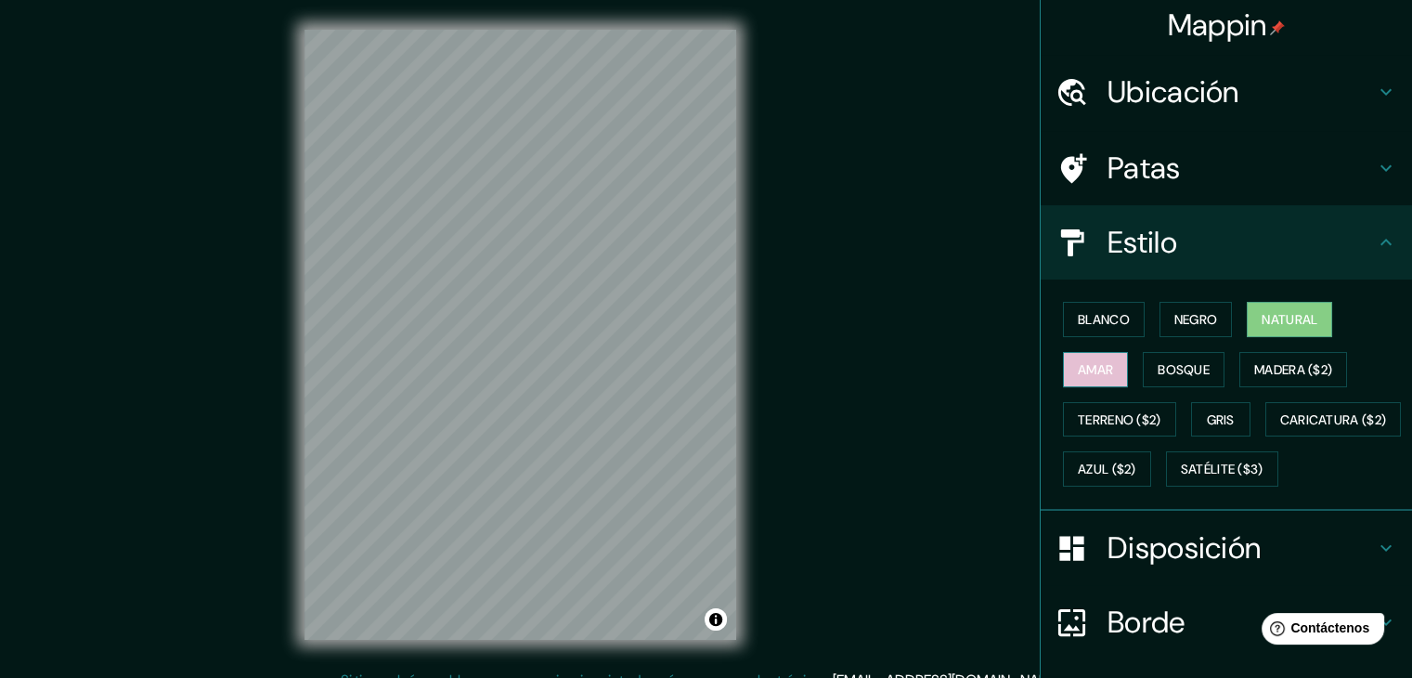
click at [1089, 367] on font "Amar" at bounding box center [1095, 369] width 35 height 17
click at [1184, 365] on font "Bosque" at bounding box center [1184, 369] width 52 height 17
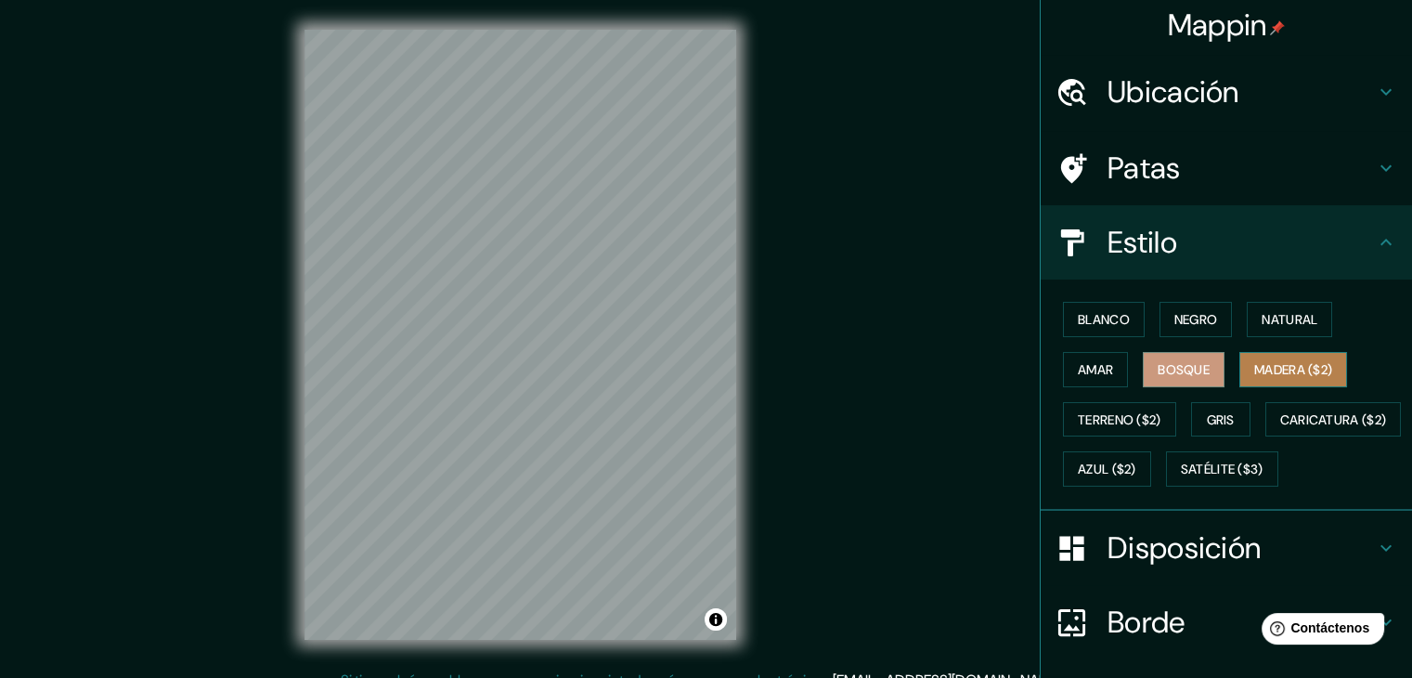
click at [1296, 369] on font "Madera ($2)" at bounding box center [1293, 369] width 78 height 17
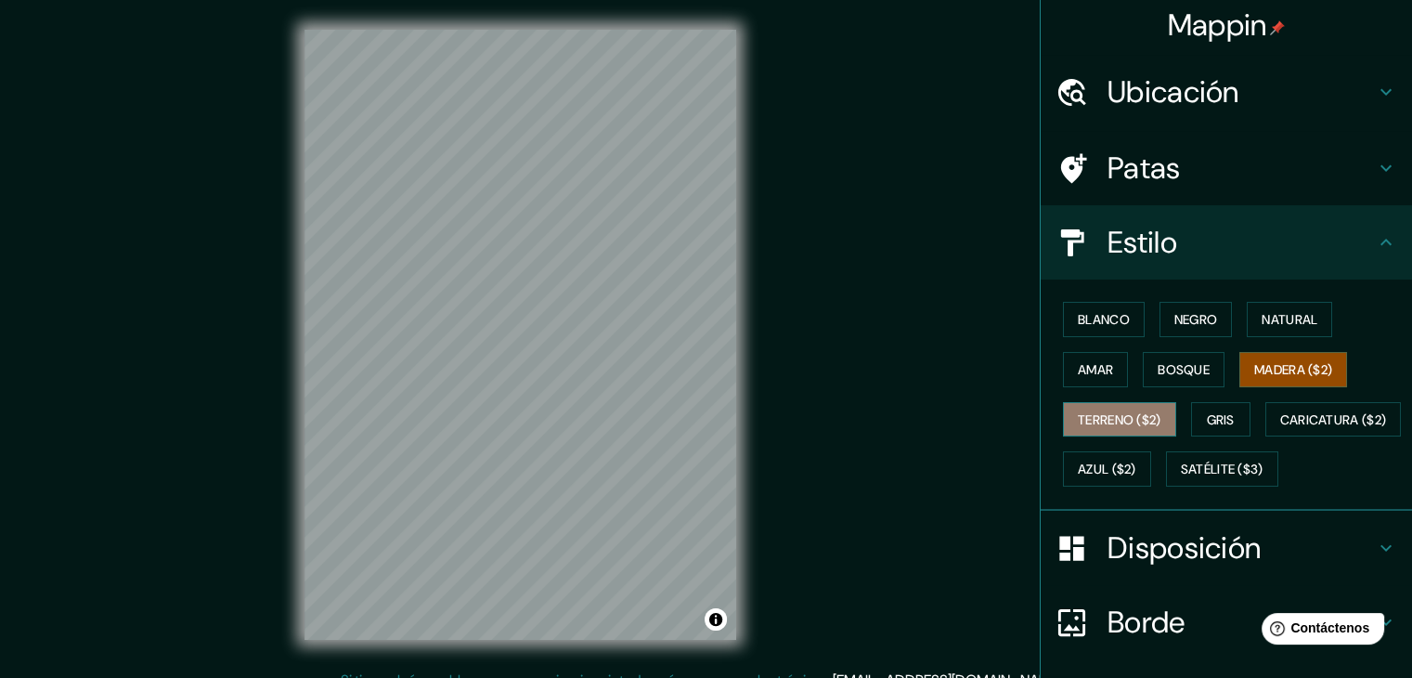
click at [1125, 420] on font "Terreno ($2)" at bounding box center [1120, 419] width 84 height 17
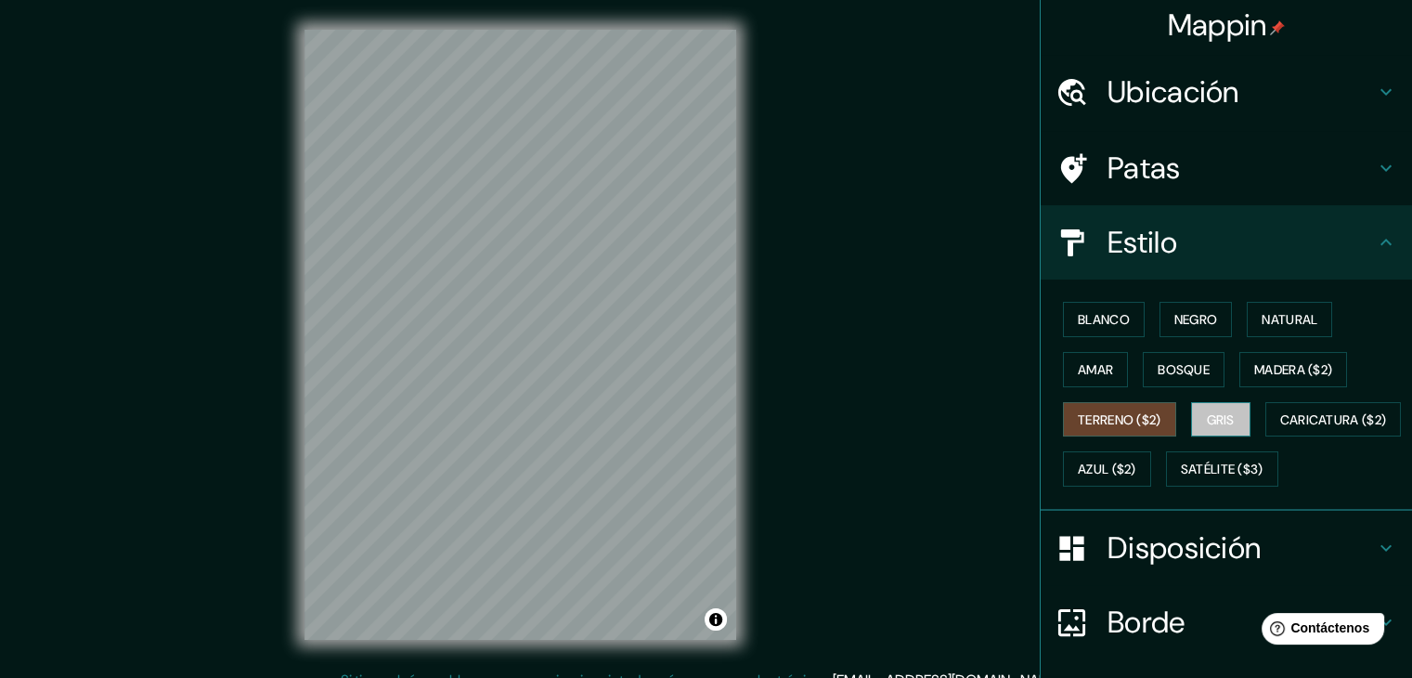
click at [1218, 411] on font "Gris" at bounding box center [1221, 419] width 28 height 17
click at [1140, 424] on font "Terreno ($2)" at bounding box center [1120, 419] width 84 height 17
click at [1219, 424] on font "Gris" at bounding box center [1221, 419] width 28 height 17
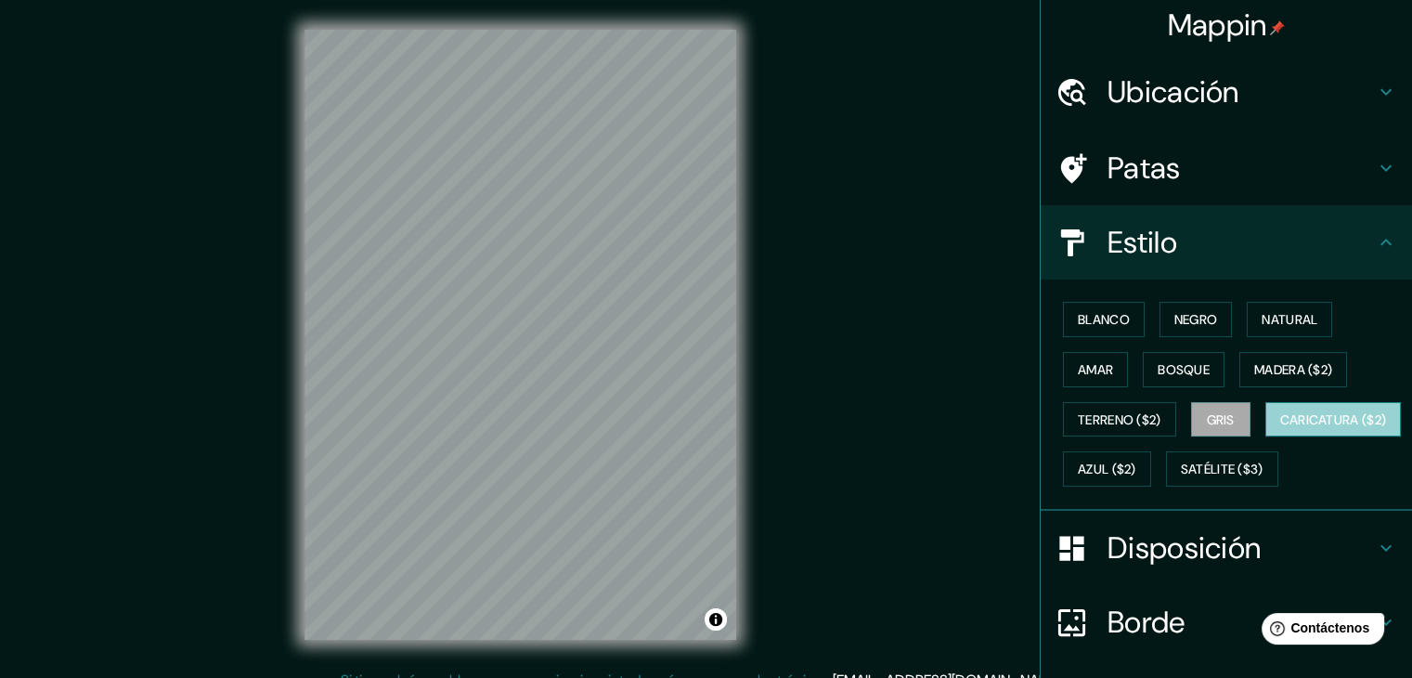
click at [1265, 437] on button "Caricatura ($2)" at bounding box center [1333, 419] width 136 height 35
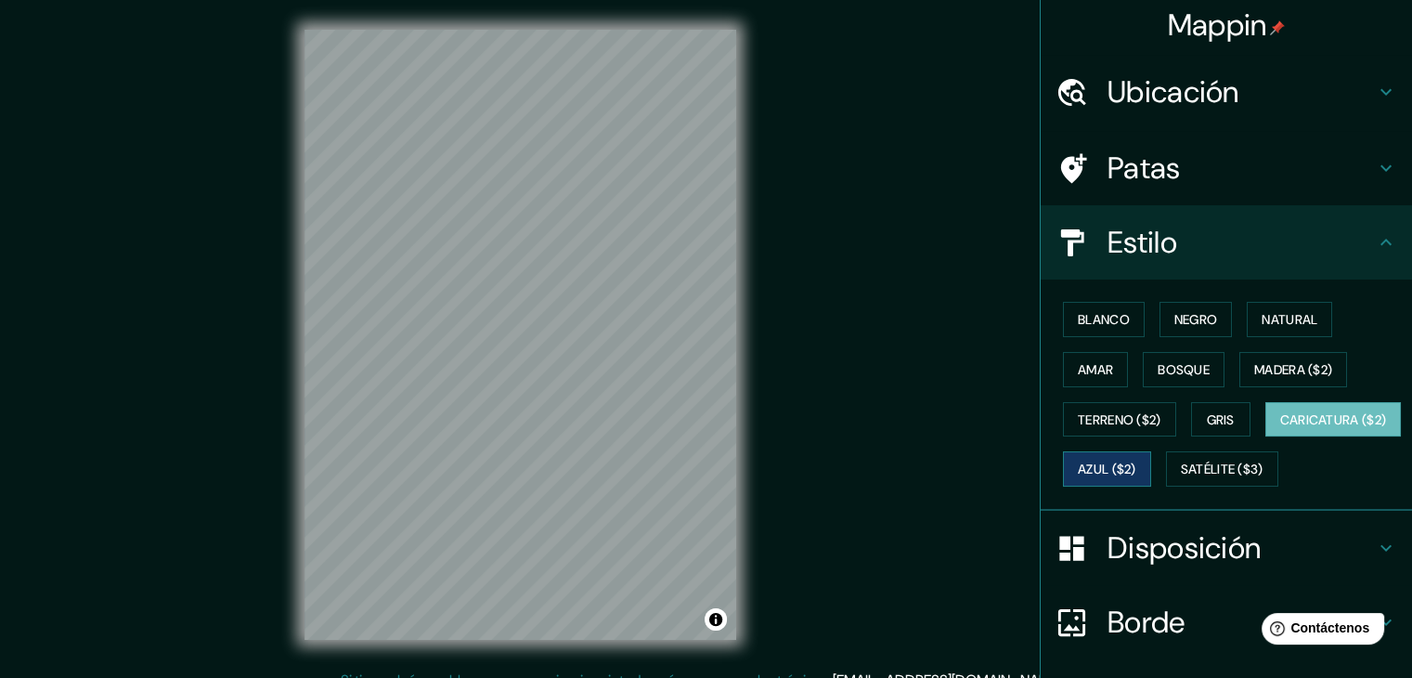
click at [1151, 478] on button "Azul ($2)" at bounding box center [1107, 468] width 88 height 35
click at [1265, 437] on button "Caricatura ($2)" at bounding box center [1333, 419] width 136 height 35
click at [1181, 481] on font "Satélite ($3)" at bounding box center [1222, 469] width 83 height 24
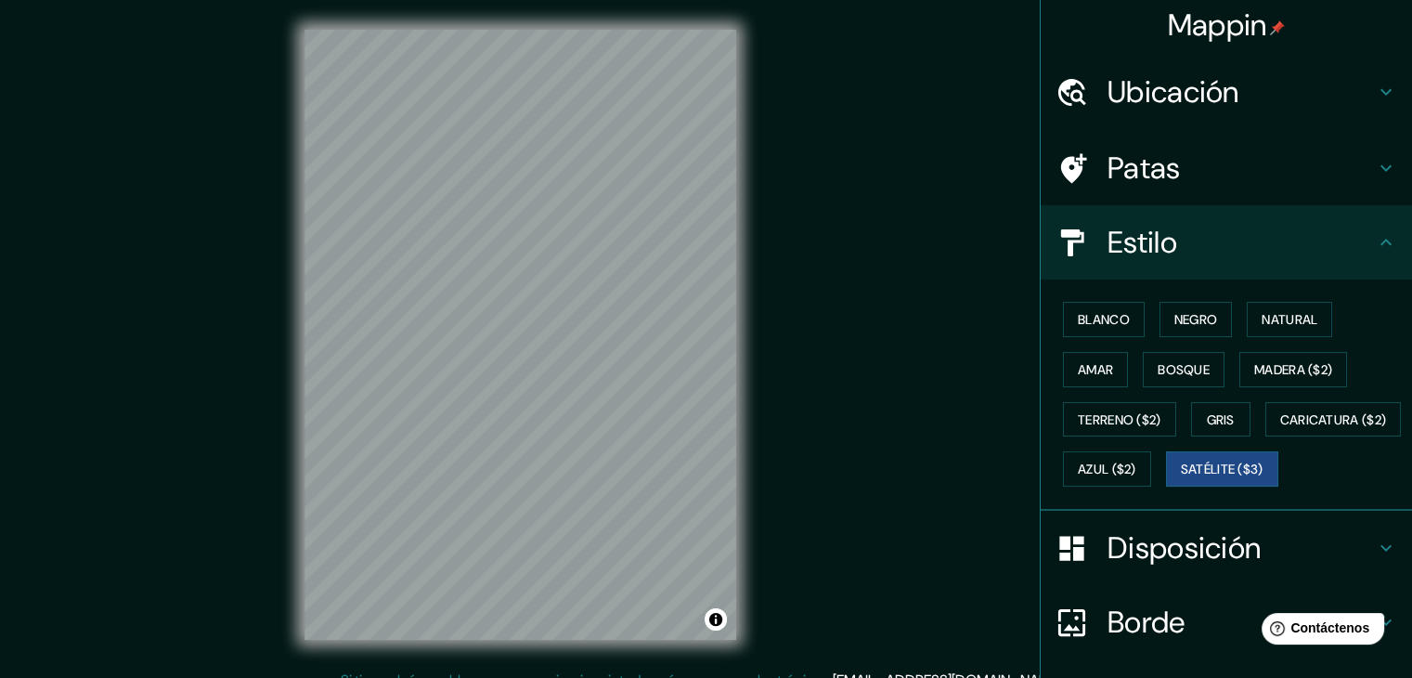
scroll to position [0, 0]
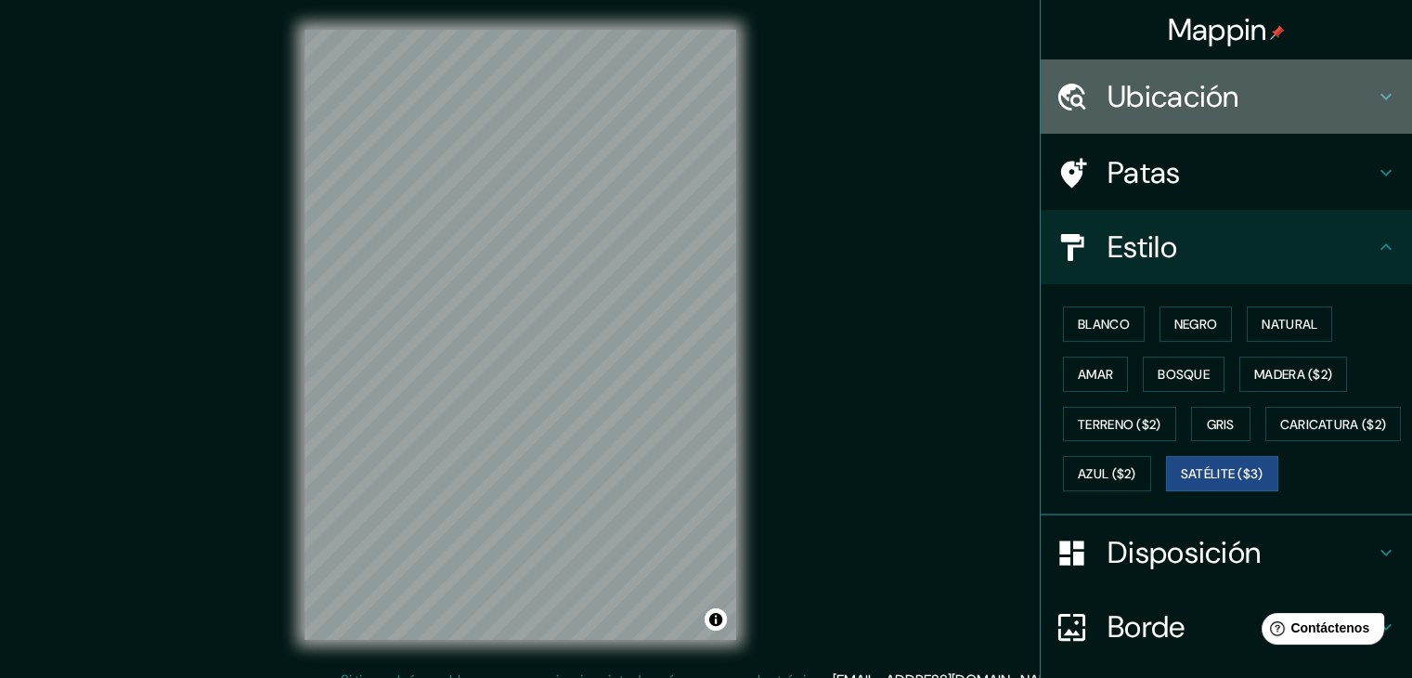
click at [1236, 93] on h4 "Ubicación" at bounding box center [1240, 96] width 267 height 37
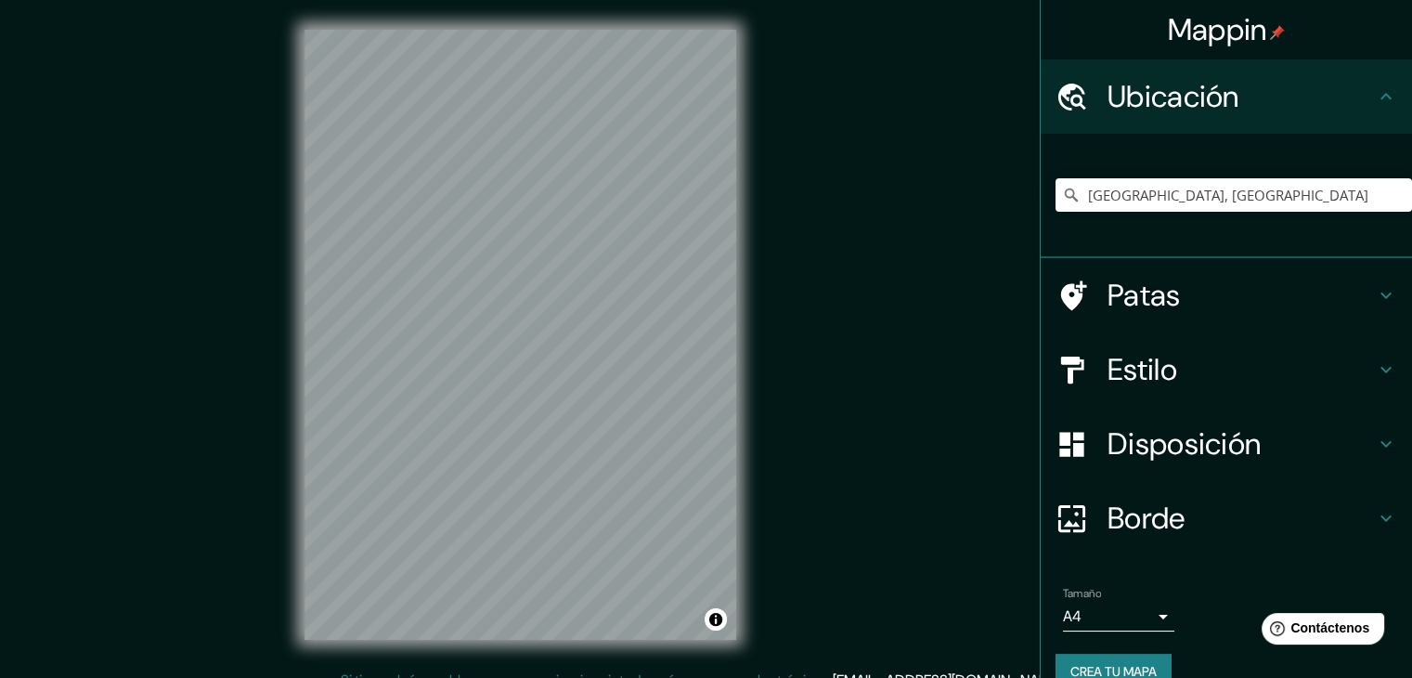
click at [1155, 176] on div "[GEOGRAPHIC_DATA], [GEOGRAPHIC_DATA]" at bounding box center [1233, 195] width 356 height 93
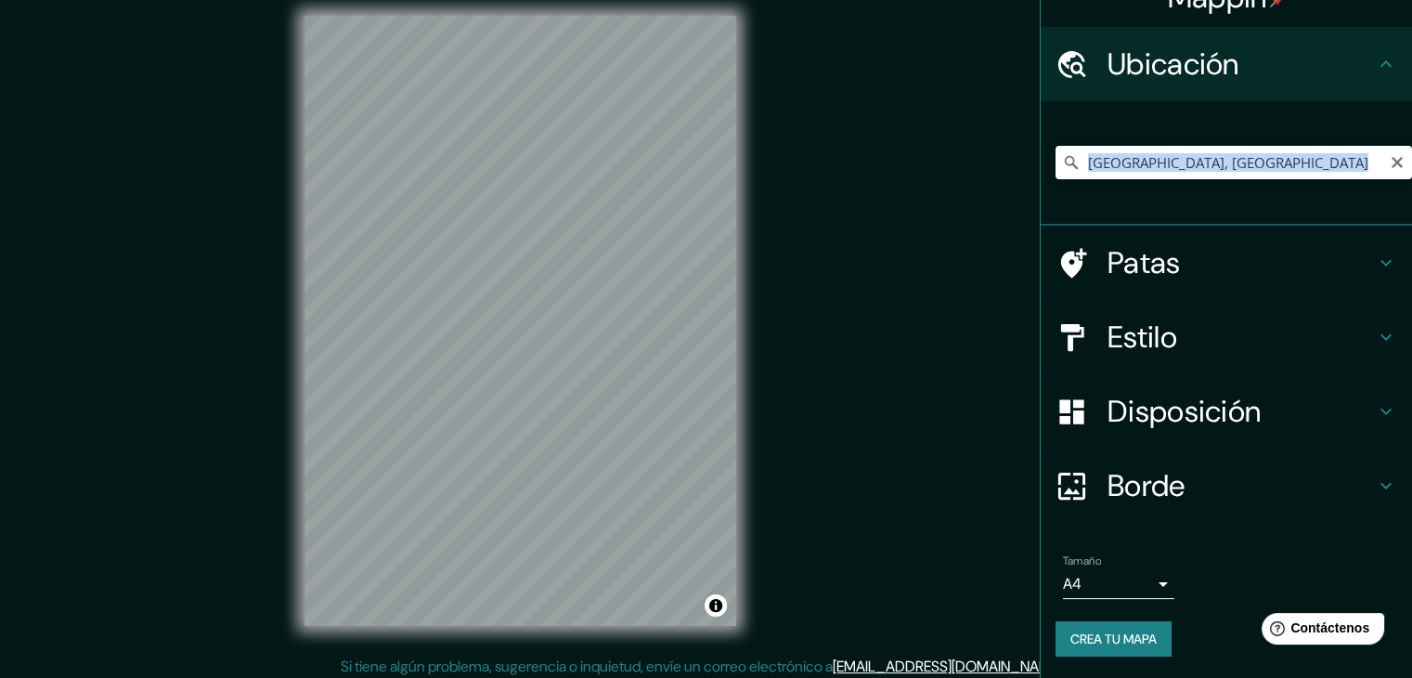
scroll to position [21, 0]
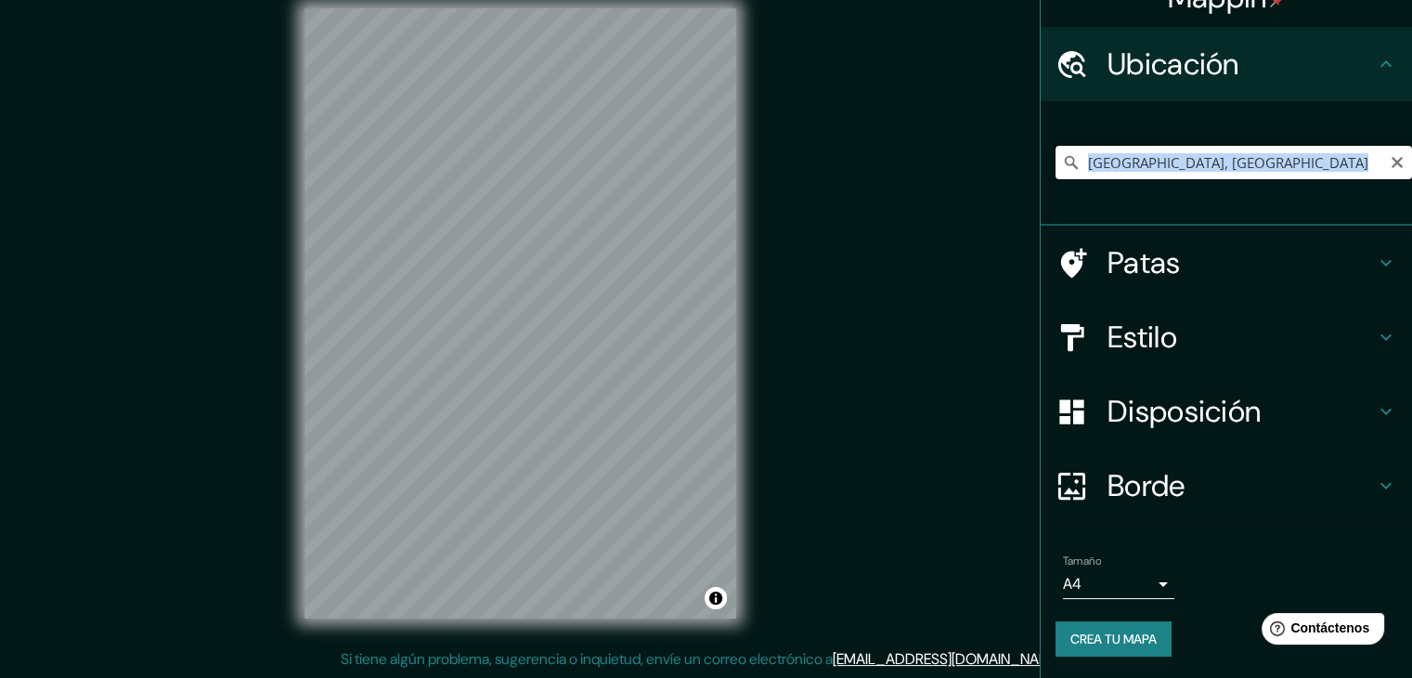
click at [1155, 176] on input "[GEOGRAPHIC_DATA], [GEOGRAPHIC_DATA]" at bounding box center [1233, 162] width 356 height 33
click at [1226, 149] on input "[GEOGRAPHIC_DATA], [GEOGRAPHIC_DATA]" at bounding box center [1233, 162] width 356 height 33
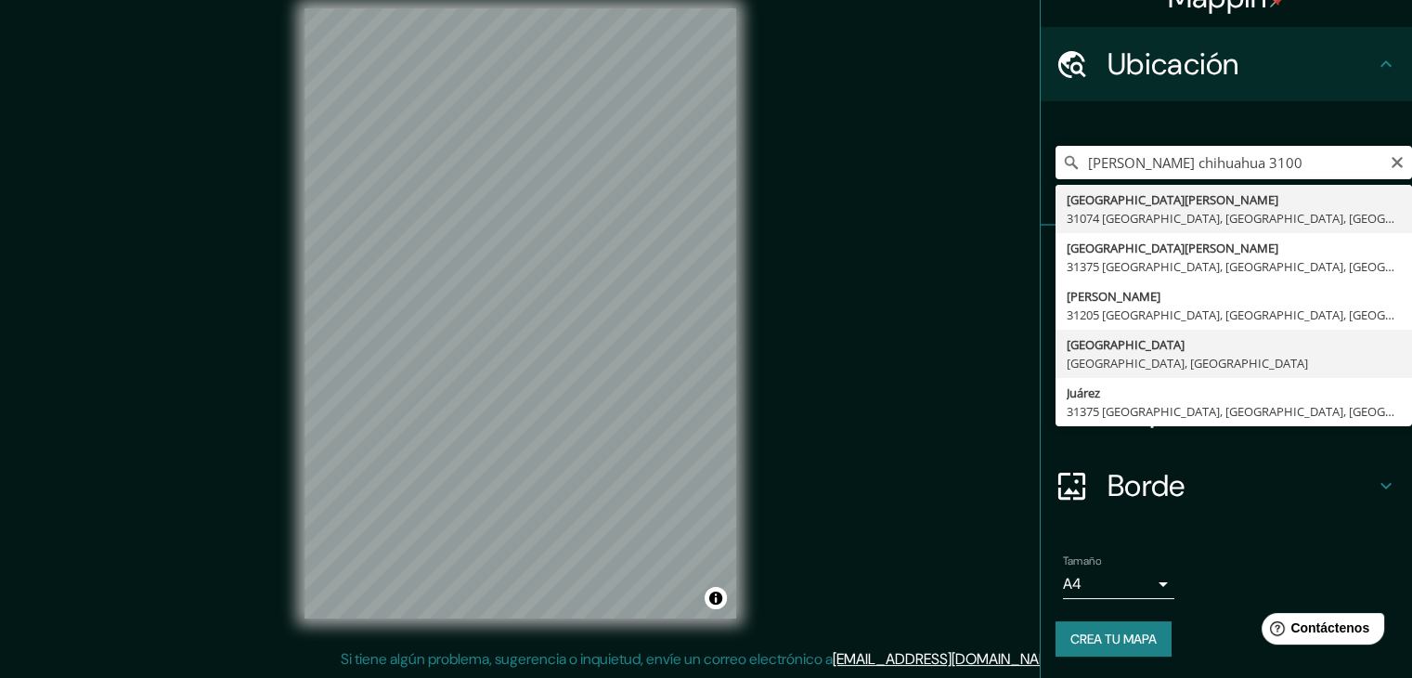
type input "[GEOGRAPHIC_DATA], [GEOGRAPHIC_DATA]"
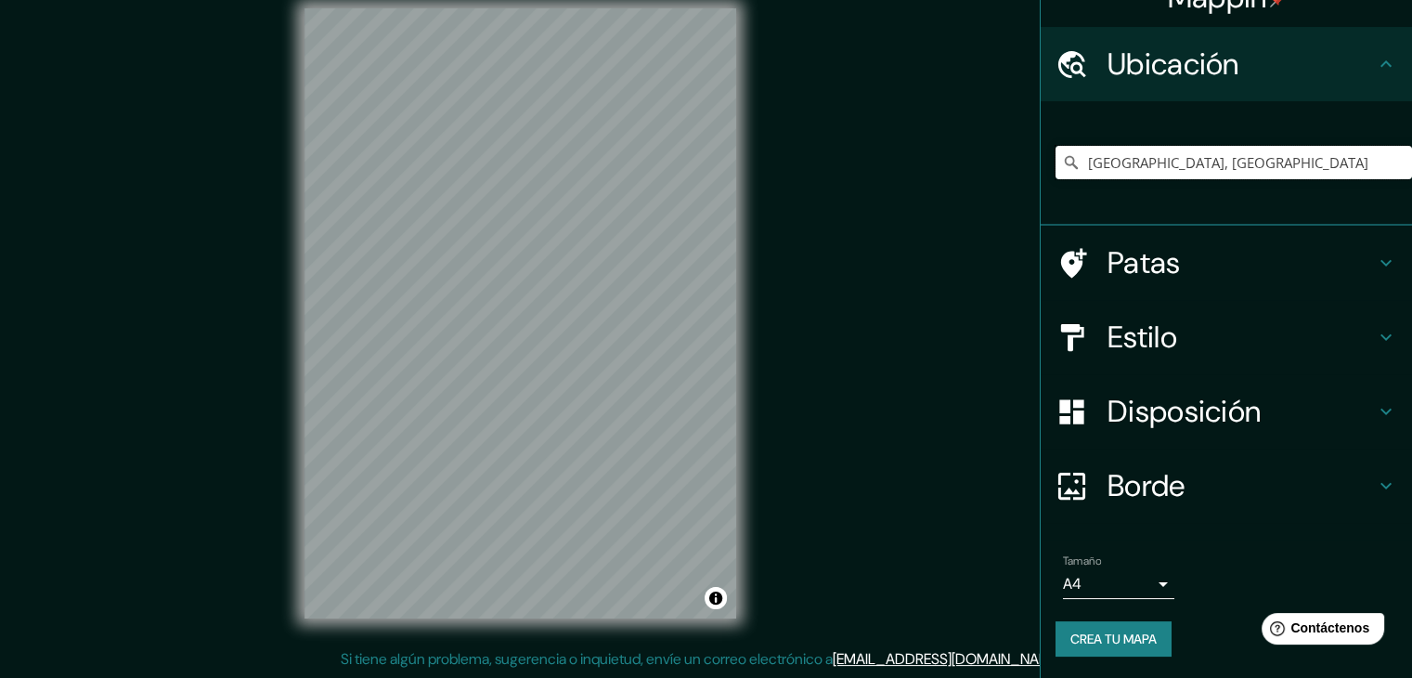
scroll to position [0, 0]
click at [1160, 152] on input "[GEOGRAPHIC_DATA], [GEOGRAPHIC_DATA]" at bounding box center [1233, 162] width 356 height 33
click at [1391, 157] on icon "Claro" at bounding box center [1396, 162] width 11 height 11
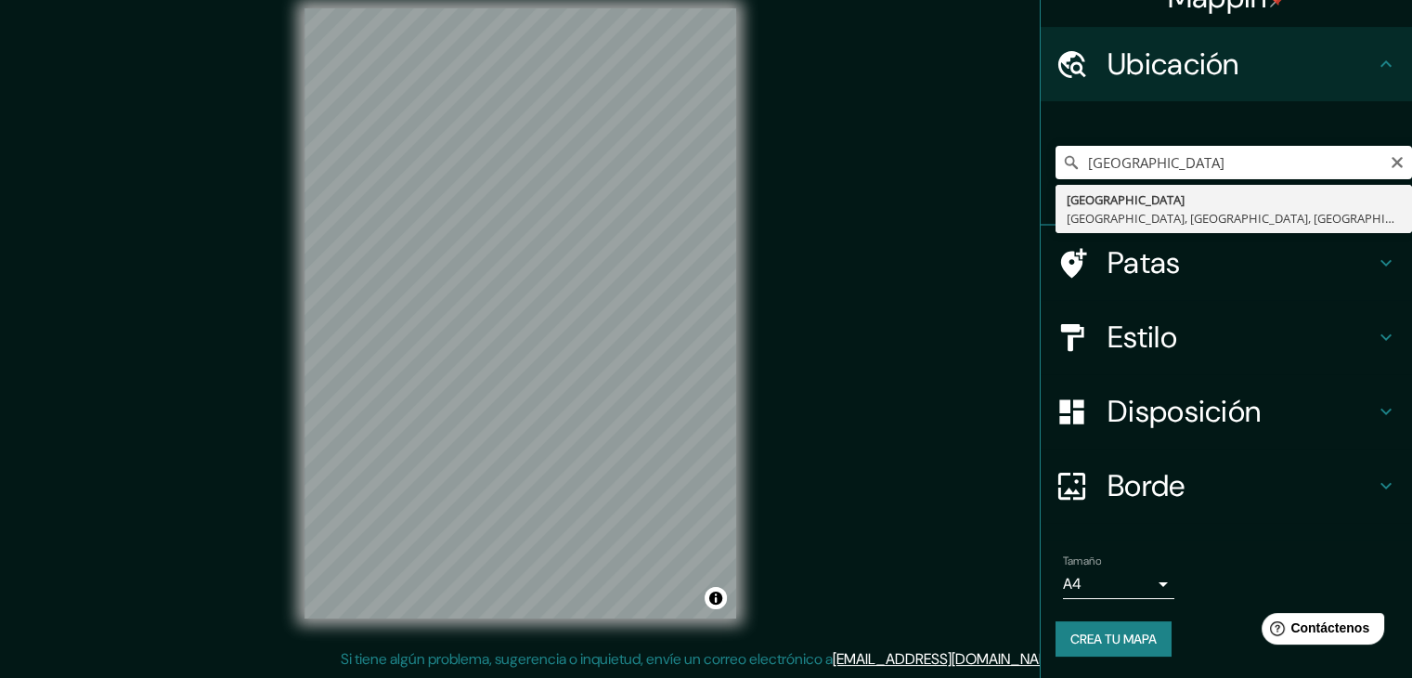
type input "[GEOGRAPHIC_DATA], [GEOGRAPHIC_DATA], [GEOGRAPHIC_DATA]"
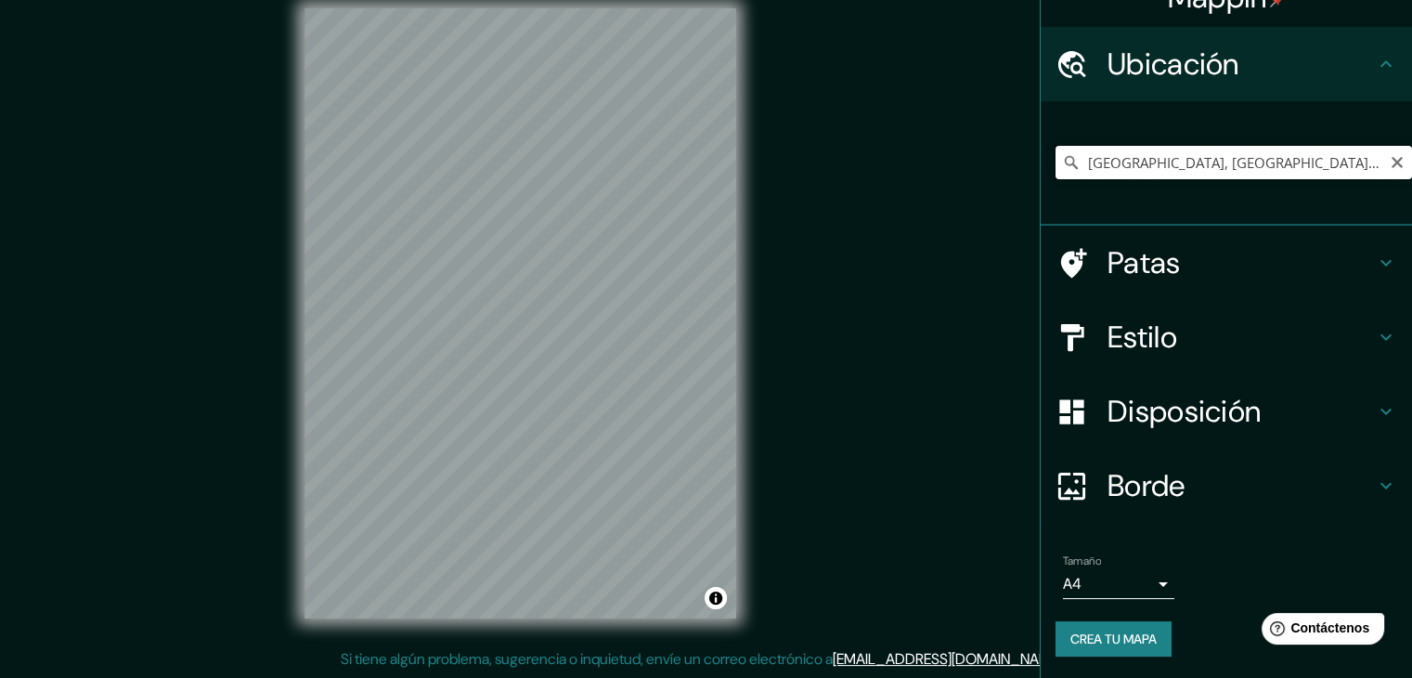
click at [1133, 157] on input "[GEOGRAPHIC_DATA], [GEOGRAPHIC_DATA], [GEOGRAPHIC_DATA]" at bounding box center [1233, 162] width 356 height 33
click at [1133, 156] on input "[GEOGRAPHIC_DATA], [GEOGRAPHIC_DATA], [GEOGRAPHIC_DATA]" at bounding box center [1233, 162] width 356 height 33
click at [1133, 155] on input "[GEOGRAPHIC_DATA], [GEOGRAPHIC_DATA], [GEOGRAPHIC_DATA]" at bounding box center [1233, 162] width 356 height 33
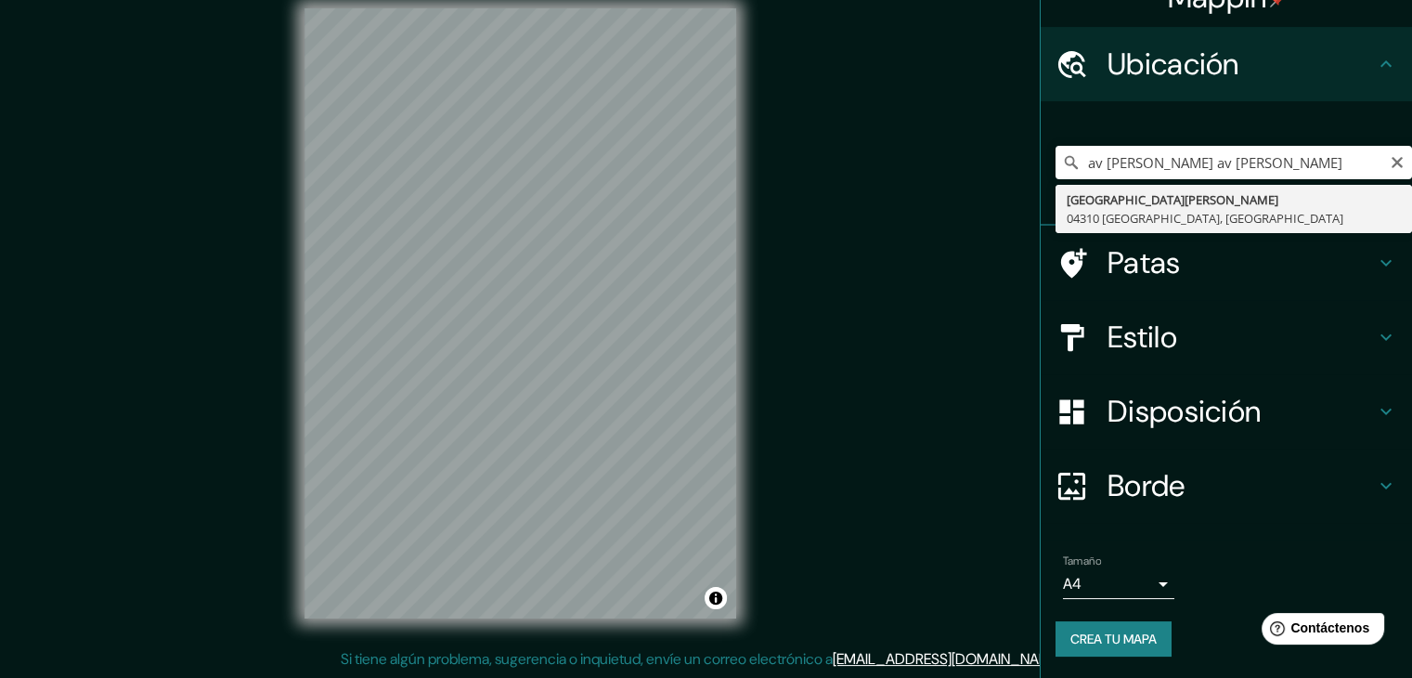
type input "[GEOGRAPHIC_DATA][PERSON_NAME], [GEOGRAPHIC_DATA]"
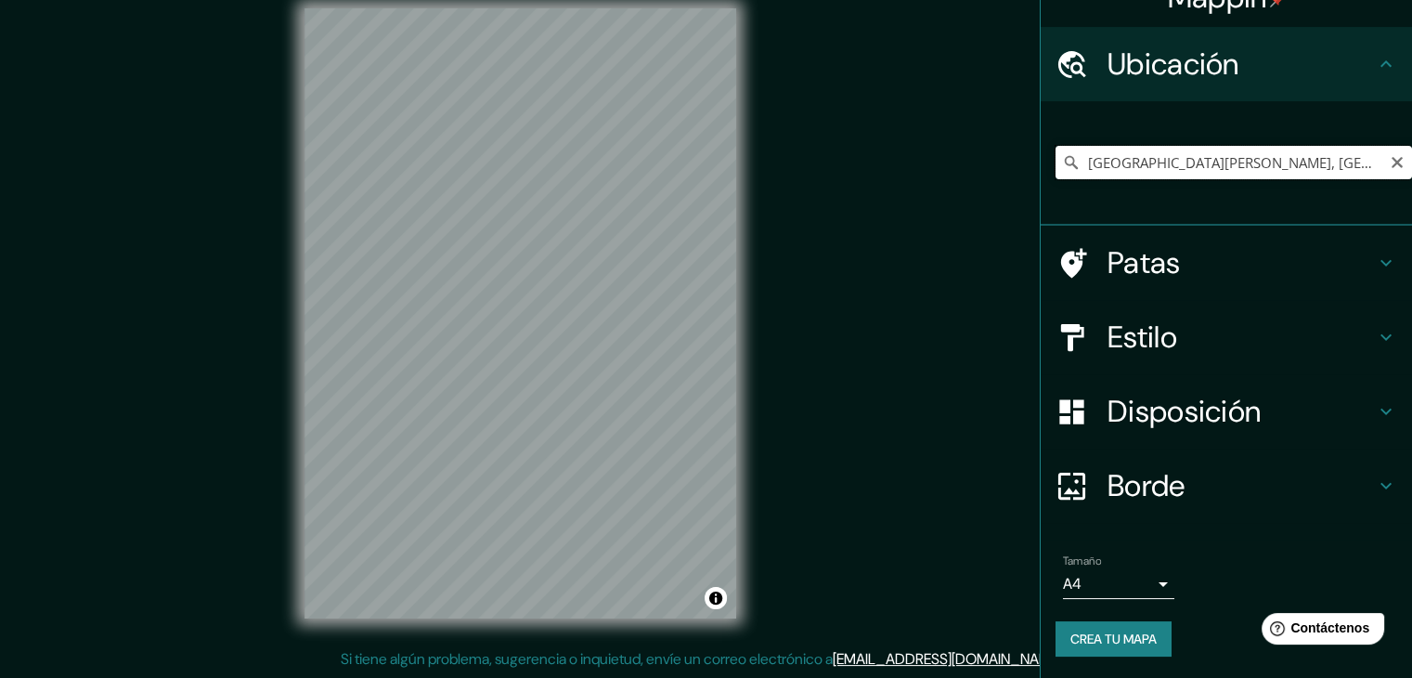
click at [1281, 171] on input "[GEOGRAPHIC_DATA][PERSON_NAME], [GEOGRAPHIC_DATA]" at bounding box center [1233, 162] width 356 height 33
click at [1314, 164] on input "[GEOGRAPHIC_DATA][PERSON_NAME], [GEOGRAPHIC_DATA]" at bounding box center [1233, 162] width 356 height 33
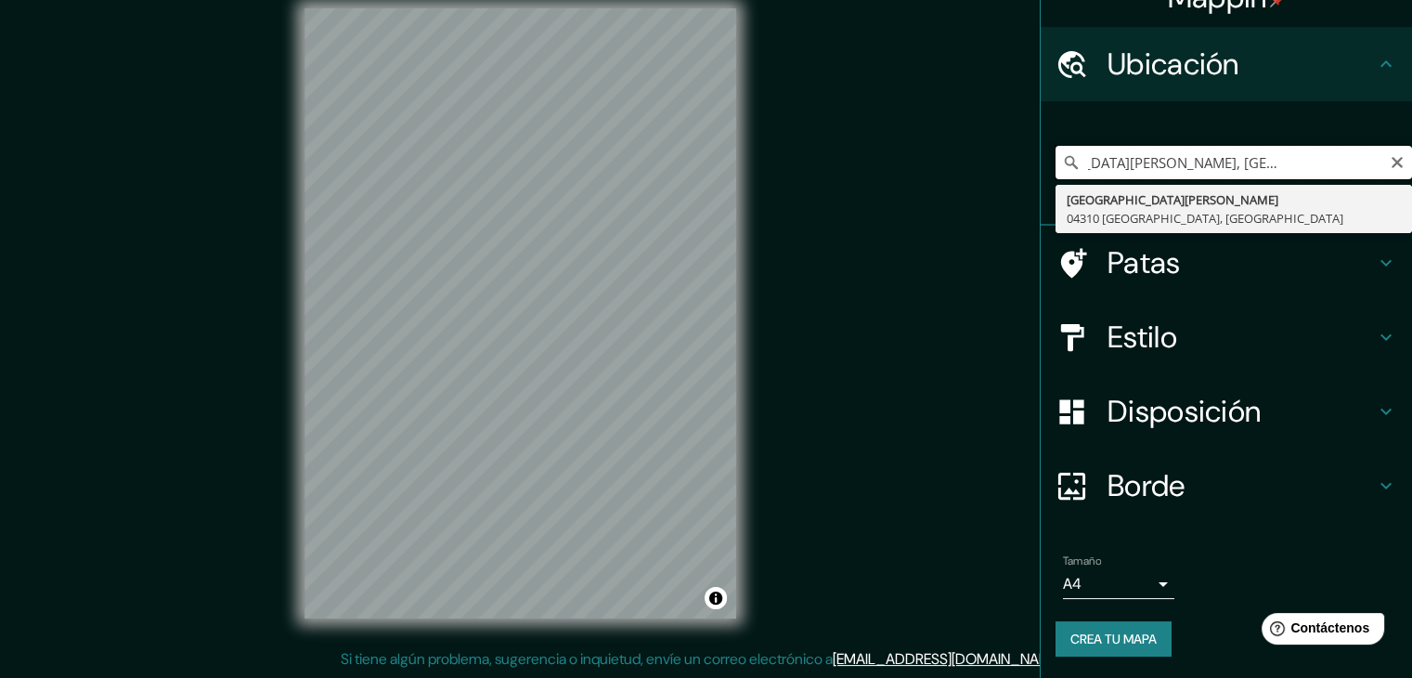
click at [1226, 161] on input "[GEOGRAPHIC_DATA][PERSON_NAME], [GEOGRAPHIC_DATA]" at bounding box center [1233, 162] width 356 height 33
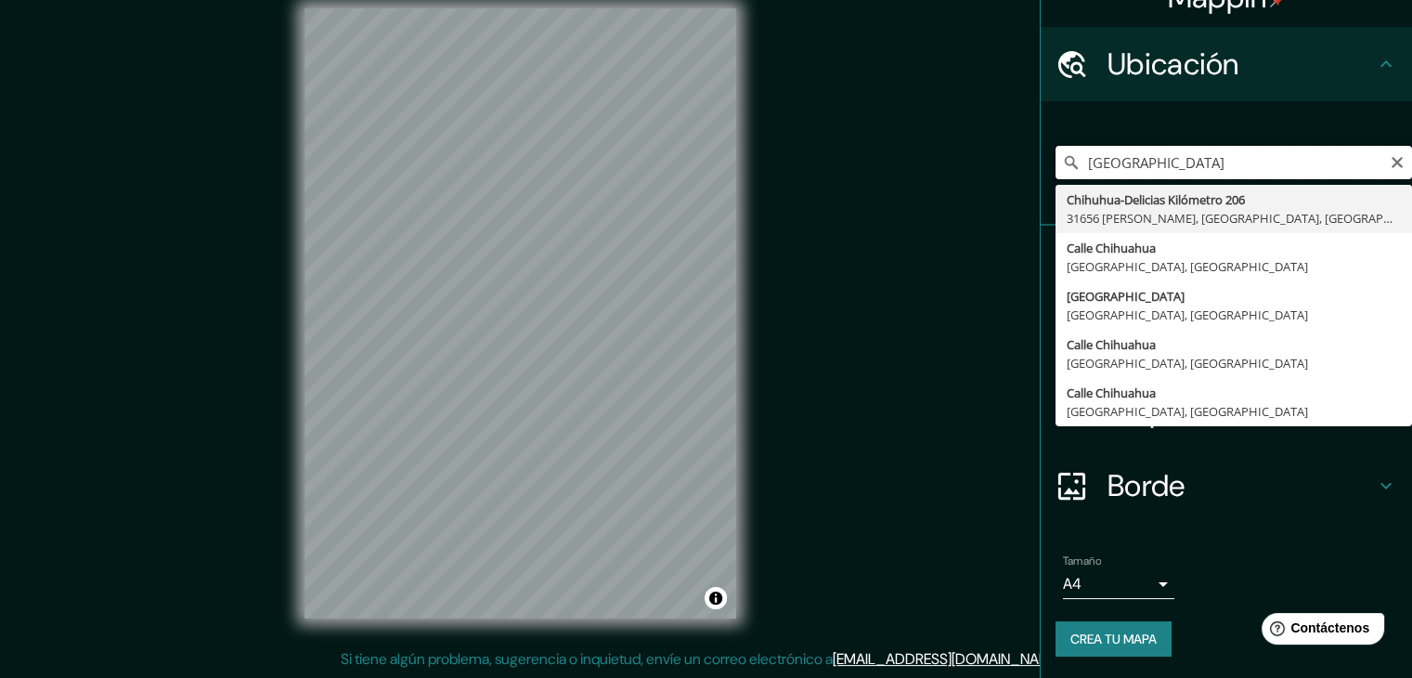
type input "[GEOGRAPHIC_DATA]"
click at [1195, 150] on input "[GEOGRAPHIC_DATA]" at bounding box center [1233, 162] width 356 height 33
click at [1195, 149] on input "[GEOGRAPHIC_DATA]" at bounding box center [1233, 162] width 356 height 33
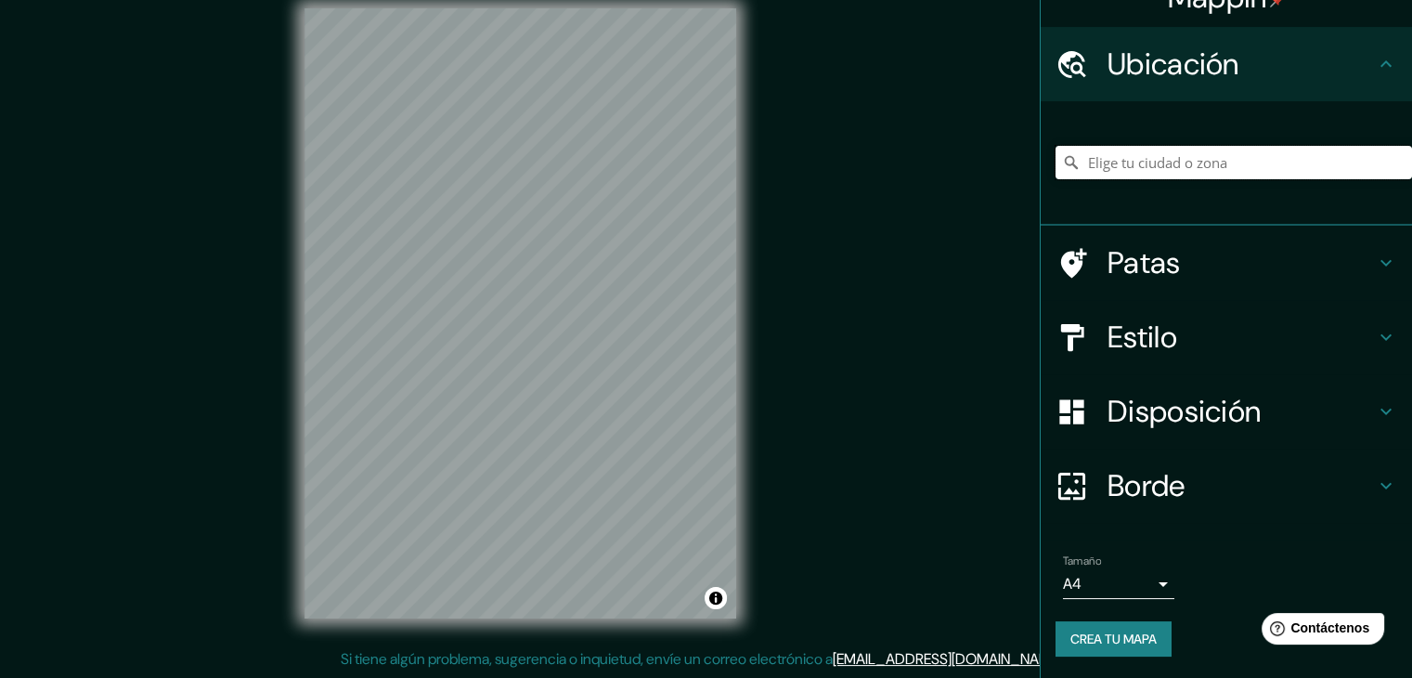
type input "v"
paste input "C. [STREET_ADDRESS]"
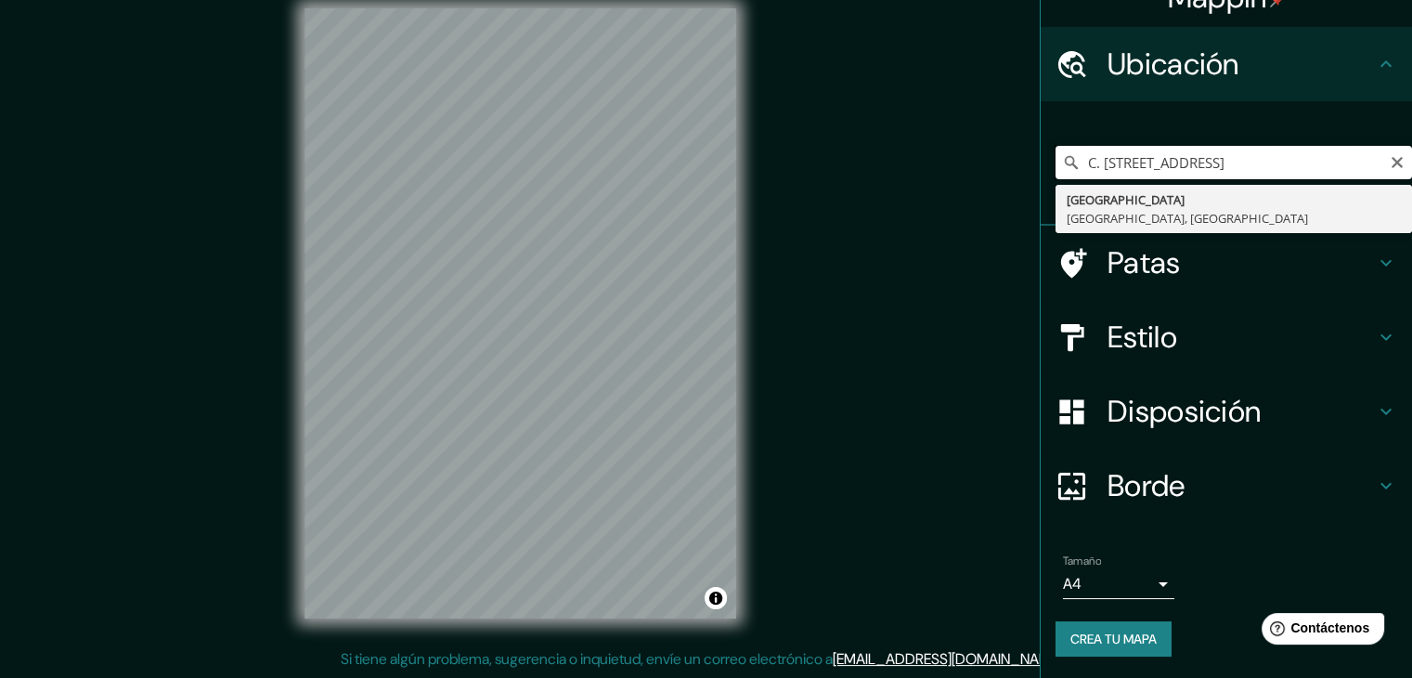
type input "[GEOGRAPHIC_DATA]"
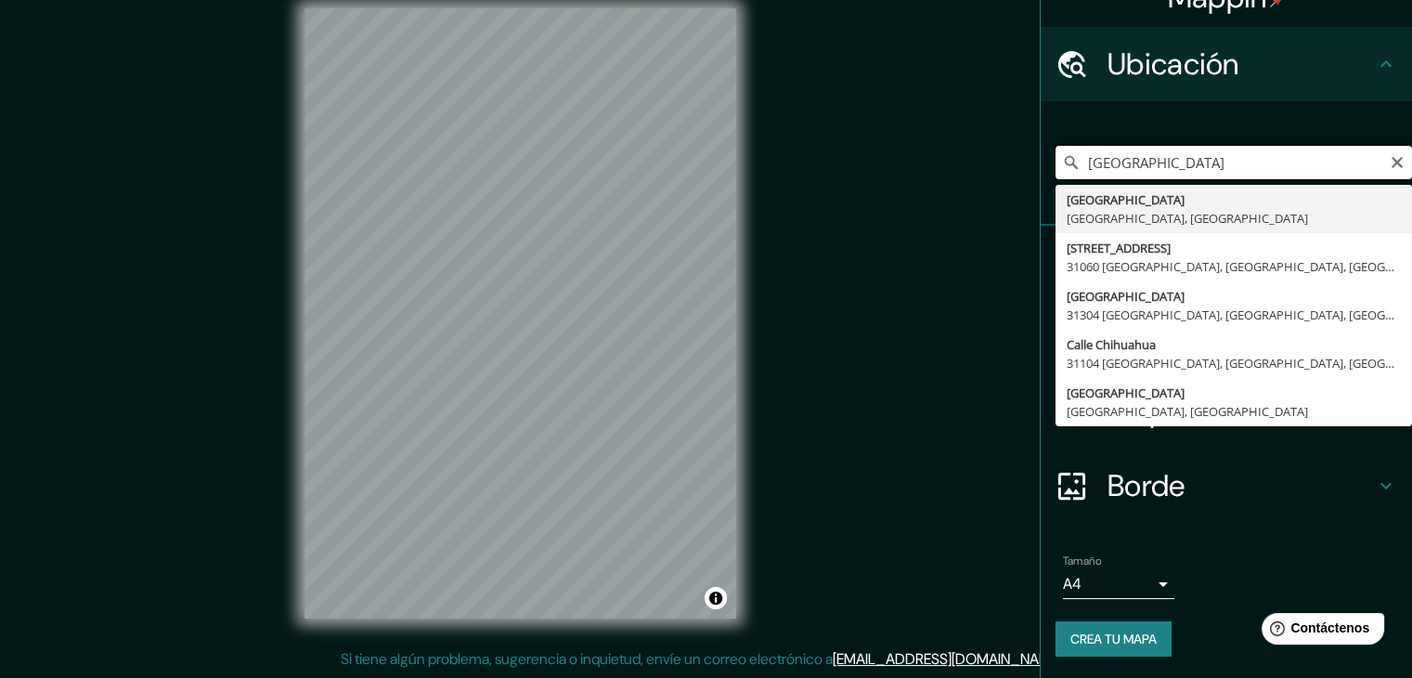
click at [1229, 161] on input "[GEOGRAPHIC_DATA]" at bounding box center [1233, 162] width 356 height 33
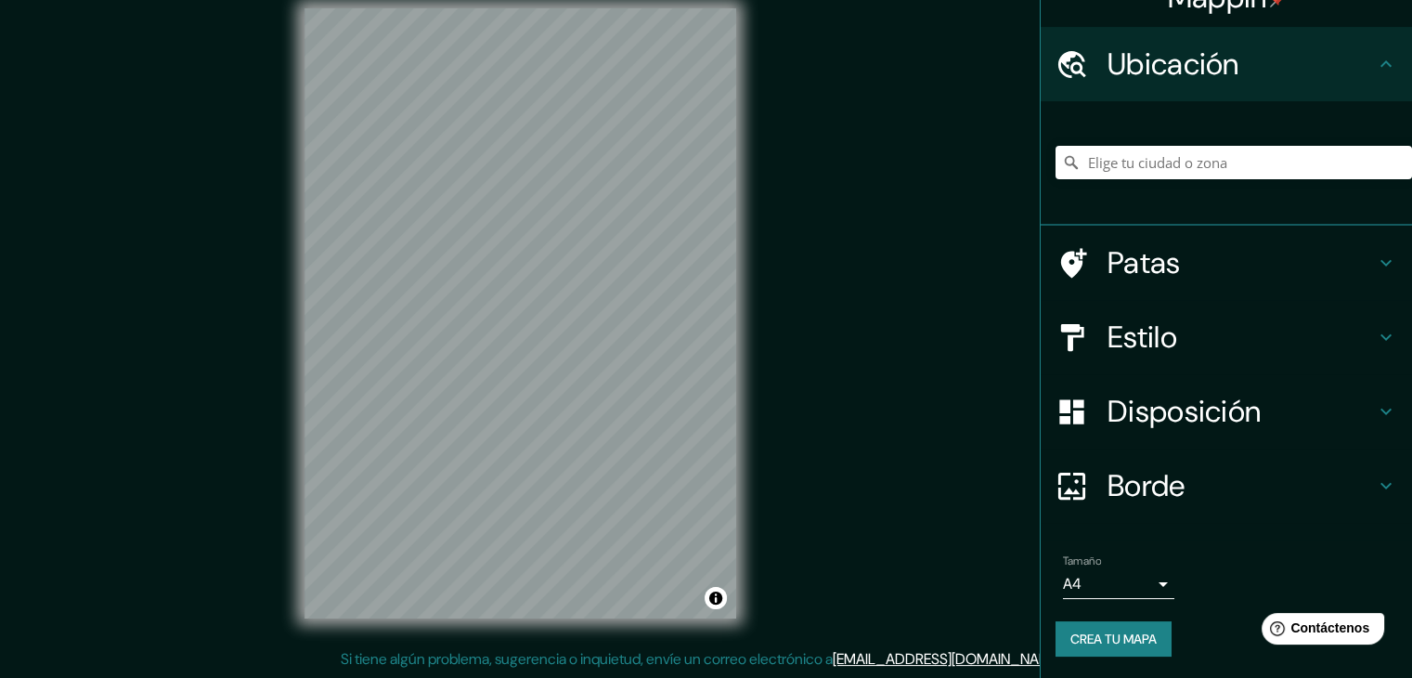
click at [1203, 340] on h4 "Estilo" at bounding box center [1240, 336] width 267 height 37
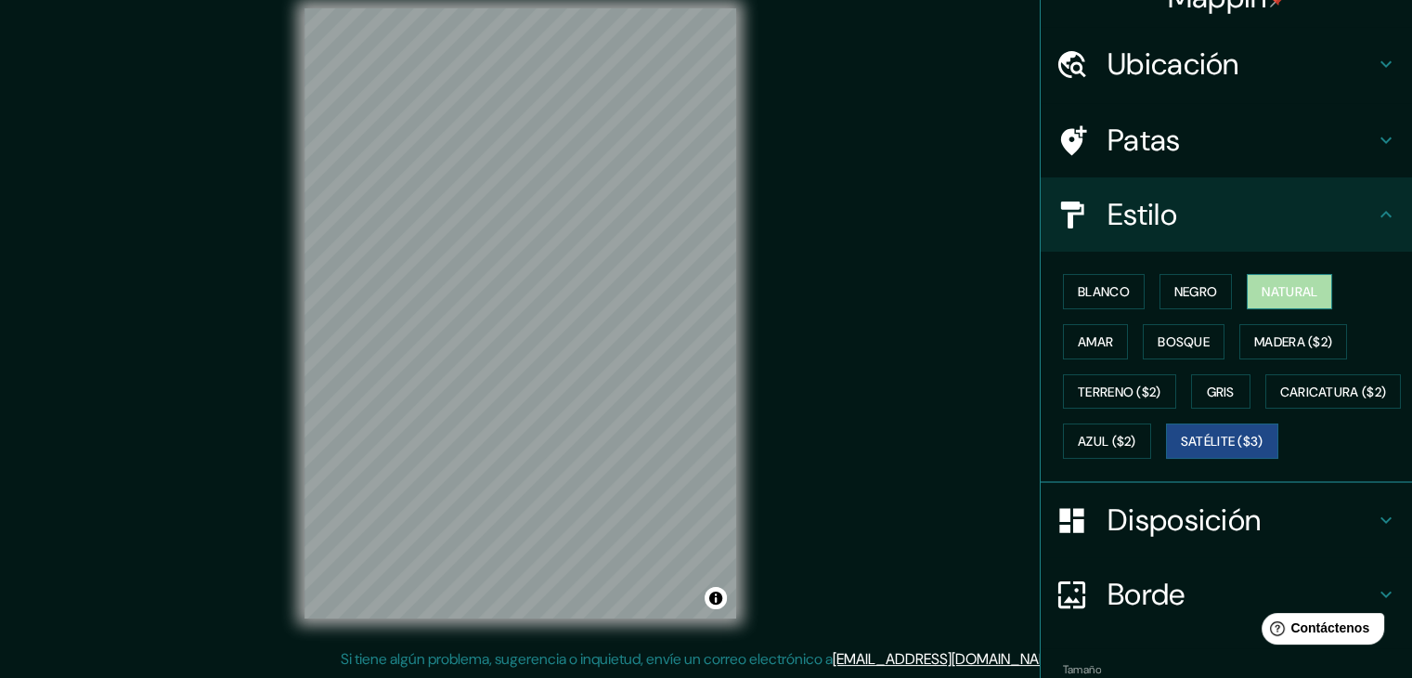
click at [1262, 288] on font "Natural" at bounding box center [1290, 291] width 56 height 17
click at [1181, 453] on font "Satélite ($3)" at bounding box center [1222, 441] width 83 height 24
click at [1262, 297] on font "Natural" at bounding box center [1290, 291] width 56 height 17
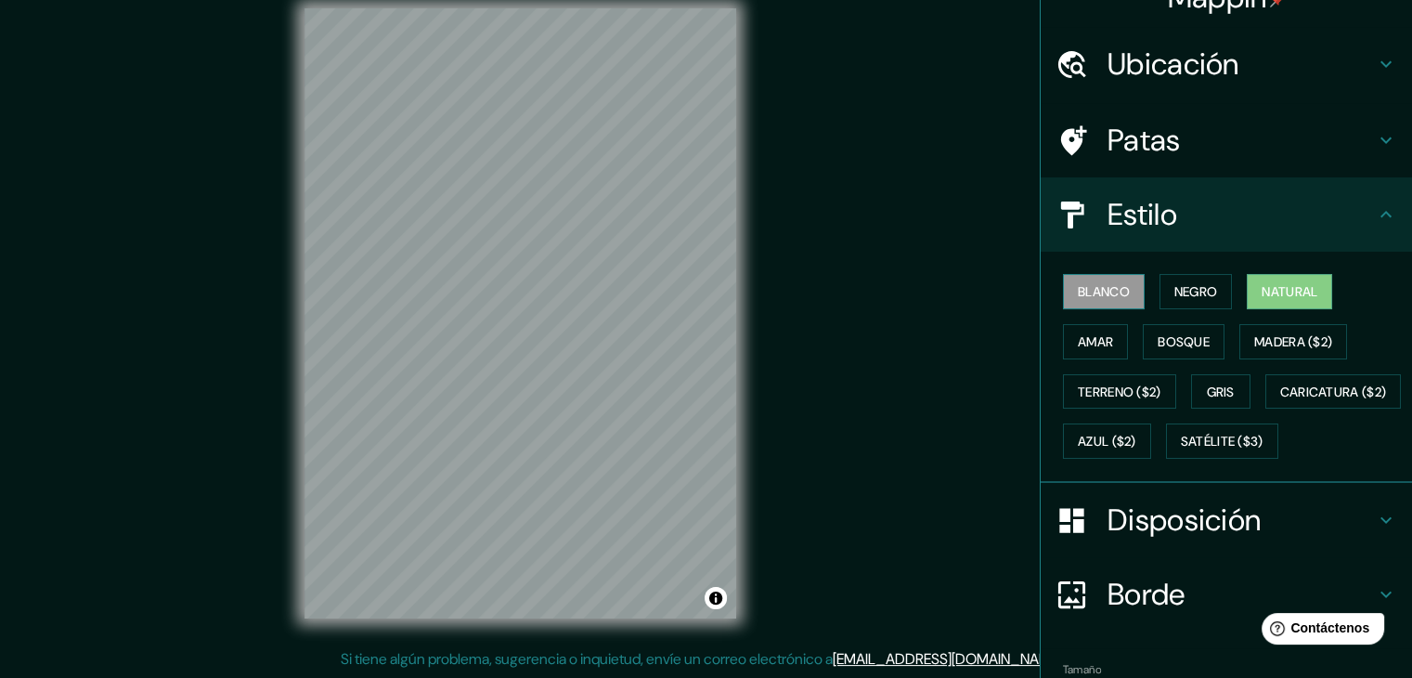
click at [1088, 287] on font "Blanco" at bounding box center [1104, 291] width 52 height 17
click at [1187, 290] on font "Negro" at bounding box center [1196, 291] width 44 height 17
click at [1311, 301] on button "Natural" at bounding box center [1289, 291] width 85 height 35
click at [1078, 339] on font "Amar" at bounding box center [1095, 341] width 35 height 17
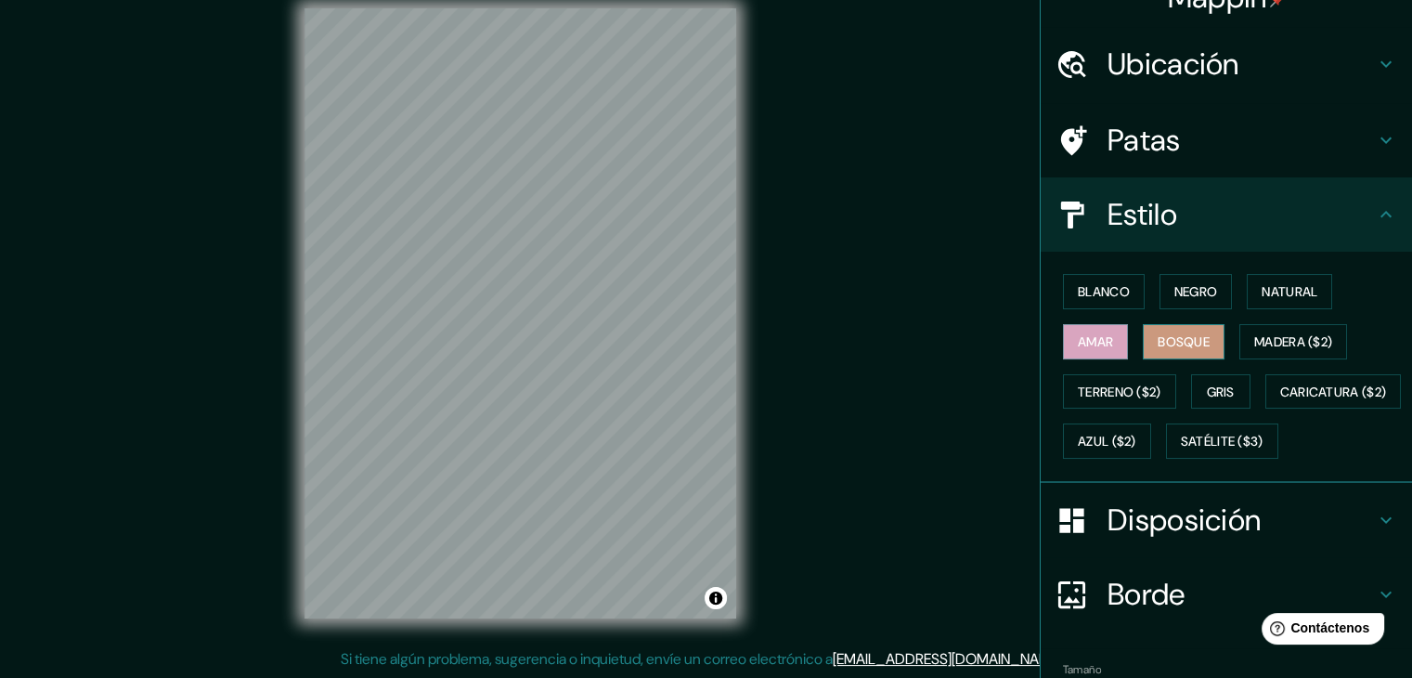
click at [1188, 350] on font "Bosque" at bounding box center [1184, 342] width 52 height 24
click at [1275, 343] on font "Madera ($2)" at bounding box center [1293, 341] width 78 height 17
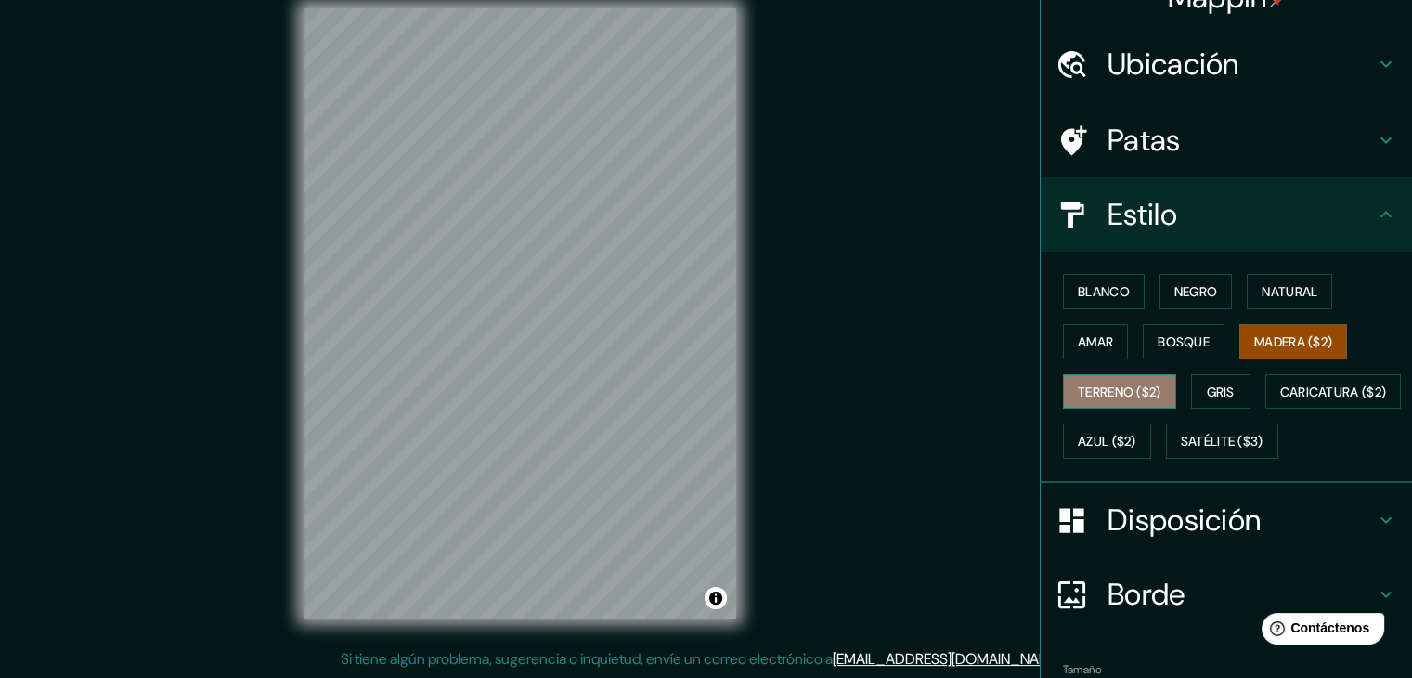
click at [1119, 395] on font "Terreno ($2)" at bounding box center [1120, 391] width 84 height 17
click at [1291, 333] on font "Madera ($2)" at bounding box center [1293, 341] width 78 height 17
click at [1105, 383] on font "Terreno ($2)" at bounding box center [1120, 391] width 84 height 17
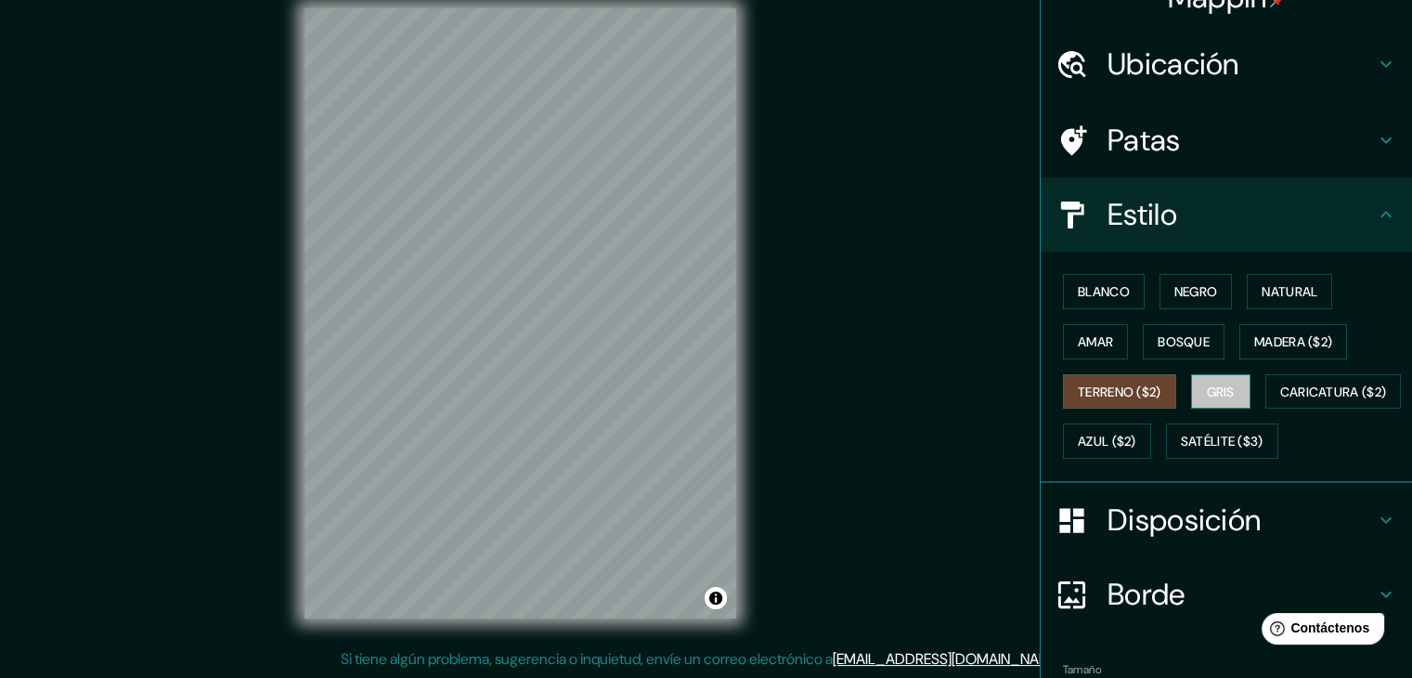
click at [1229, 383] on button "Gris" at bounding box center [1220, 391] width 59 height 35
click at [1197, 290] on font "Negro" at bounding box center [1196, 291] width 44 height 17
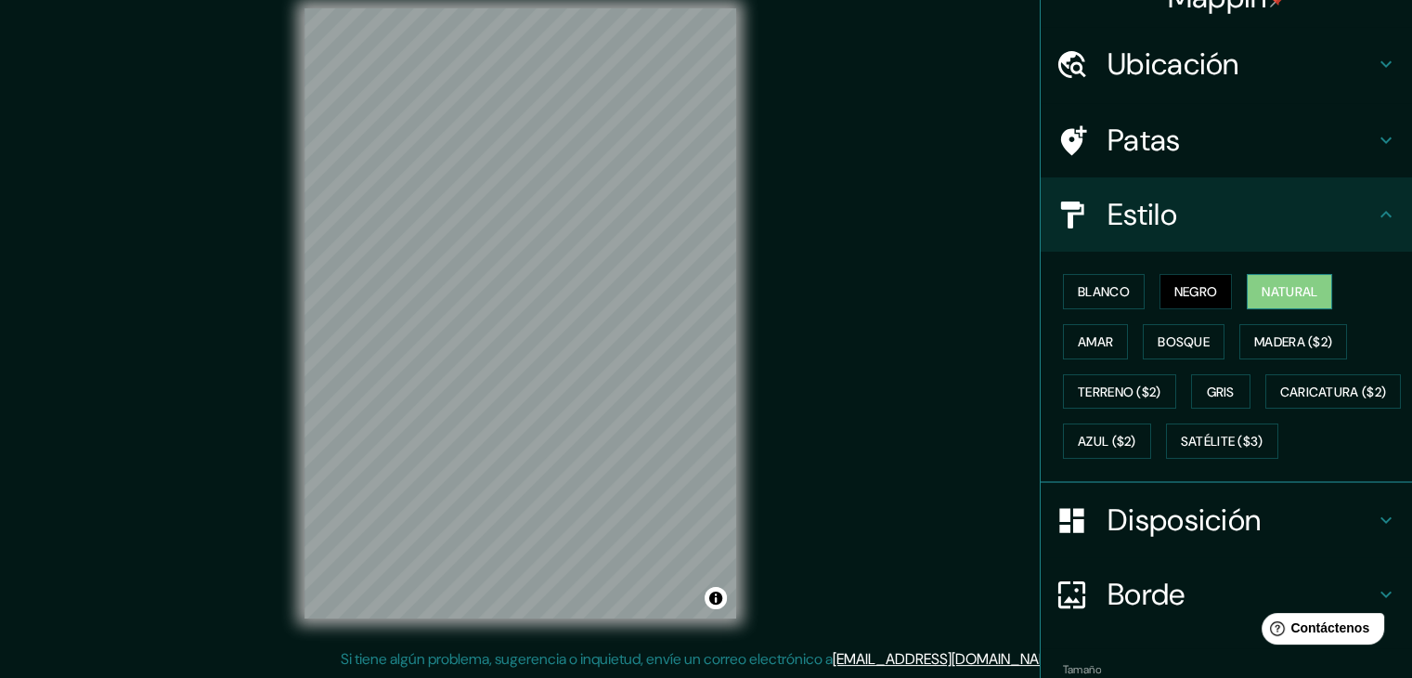
click at [1285, 279] on font "Natural" at bounding box center [1290, 291] width 56 height 24
